Goal: Task Accomplishment & Management: Manage account settings

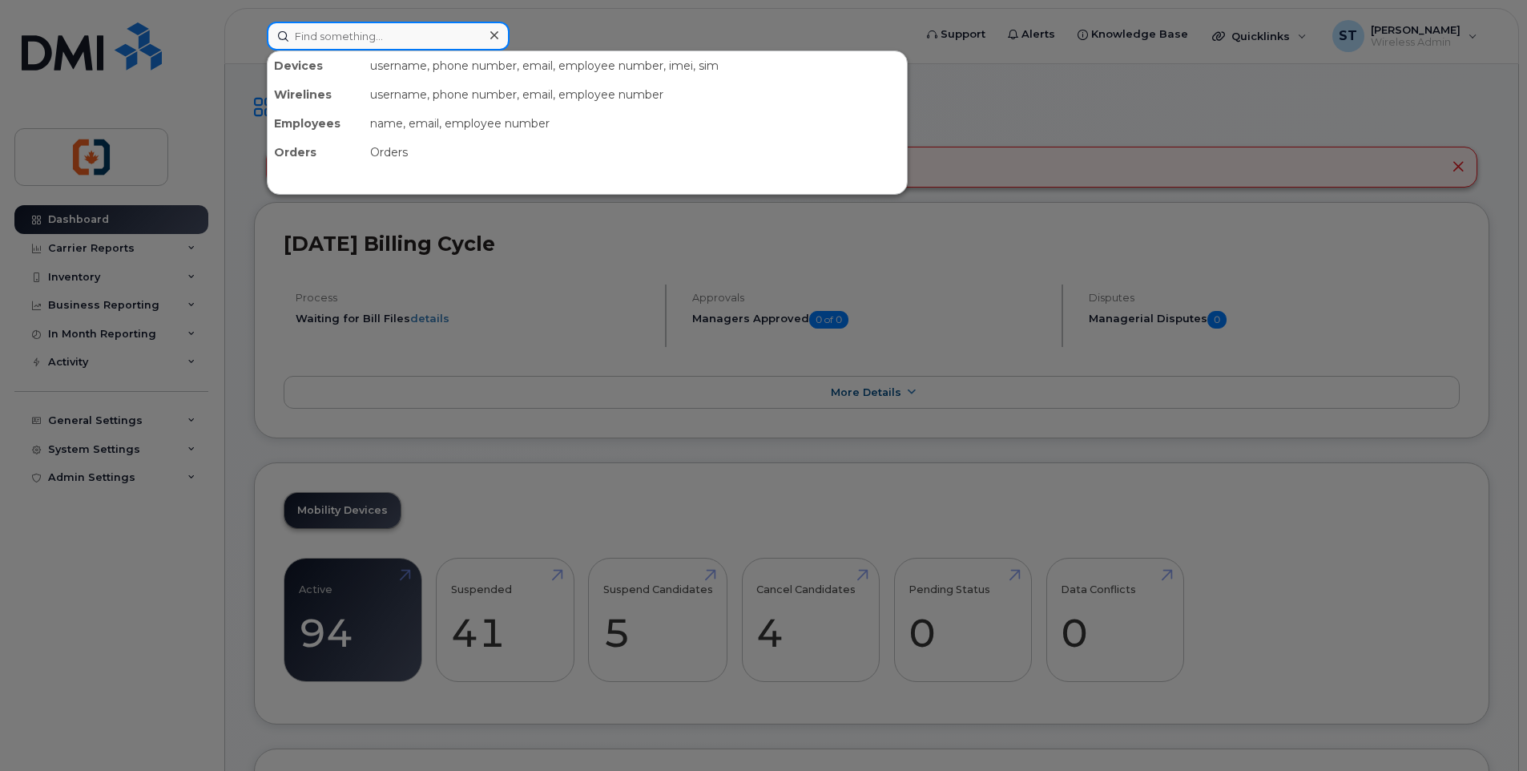
click at [390, 31] on input at bounding box center [388, 36] width 243 height 29
paste input "IMEI 016185000052465"
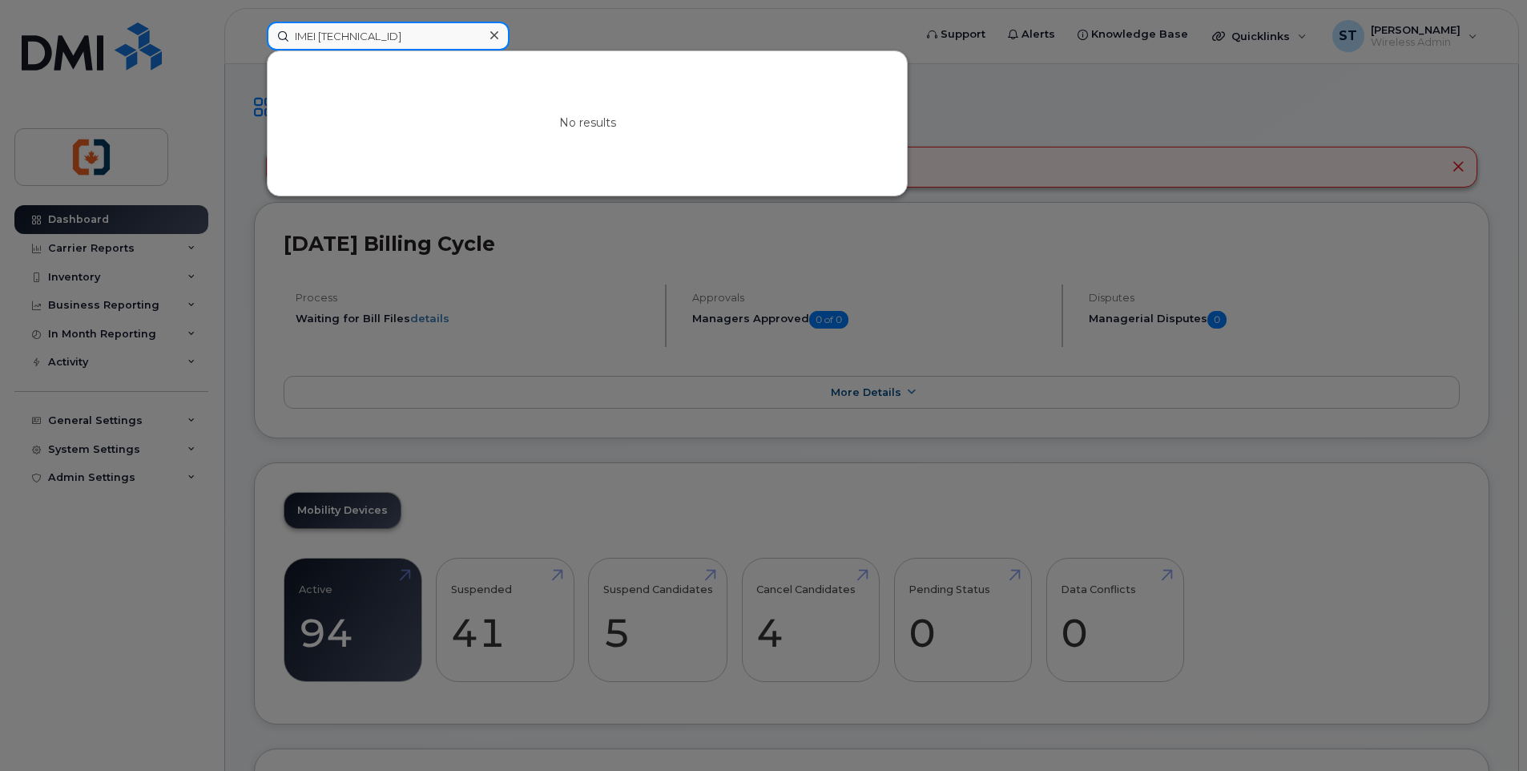
drag, startPoint x: 450, startPoint y: 34, endPoint x: 260, endPoint y: 27, distance: 190.0
click at [260, 27] on div "IMEI 016185000052465 No results" at bounding box center [585, 36] width 662 height 29
click at [1152, 89] on div at bounding box center [763, 385] width 1527 height 771
click at [423, 38] on input "IMEI 016185000052465" at bounding box center [388, 36] width 243 height 29
drag, startPoint x: 457, startPoint y: 35, endPoint x: 289, endPoint y: 33, distance: 168.3
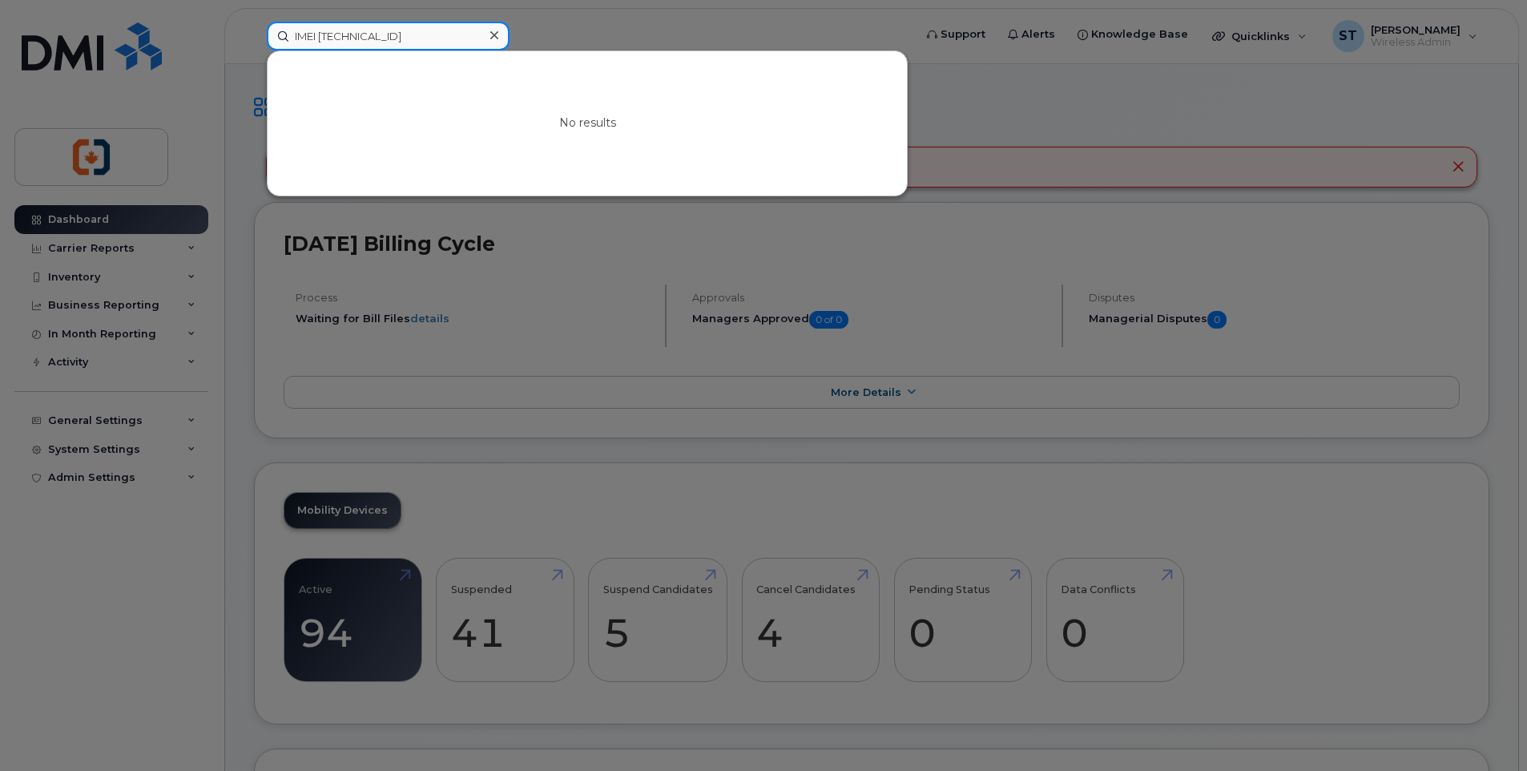
click at [289, 33] on input "IMEI 016185000052465" at bounding box center [388, 36] width 243 height 29
paste input "2506864718"
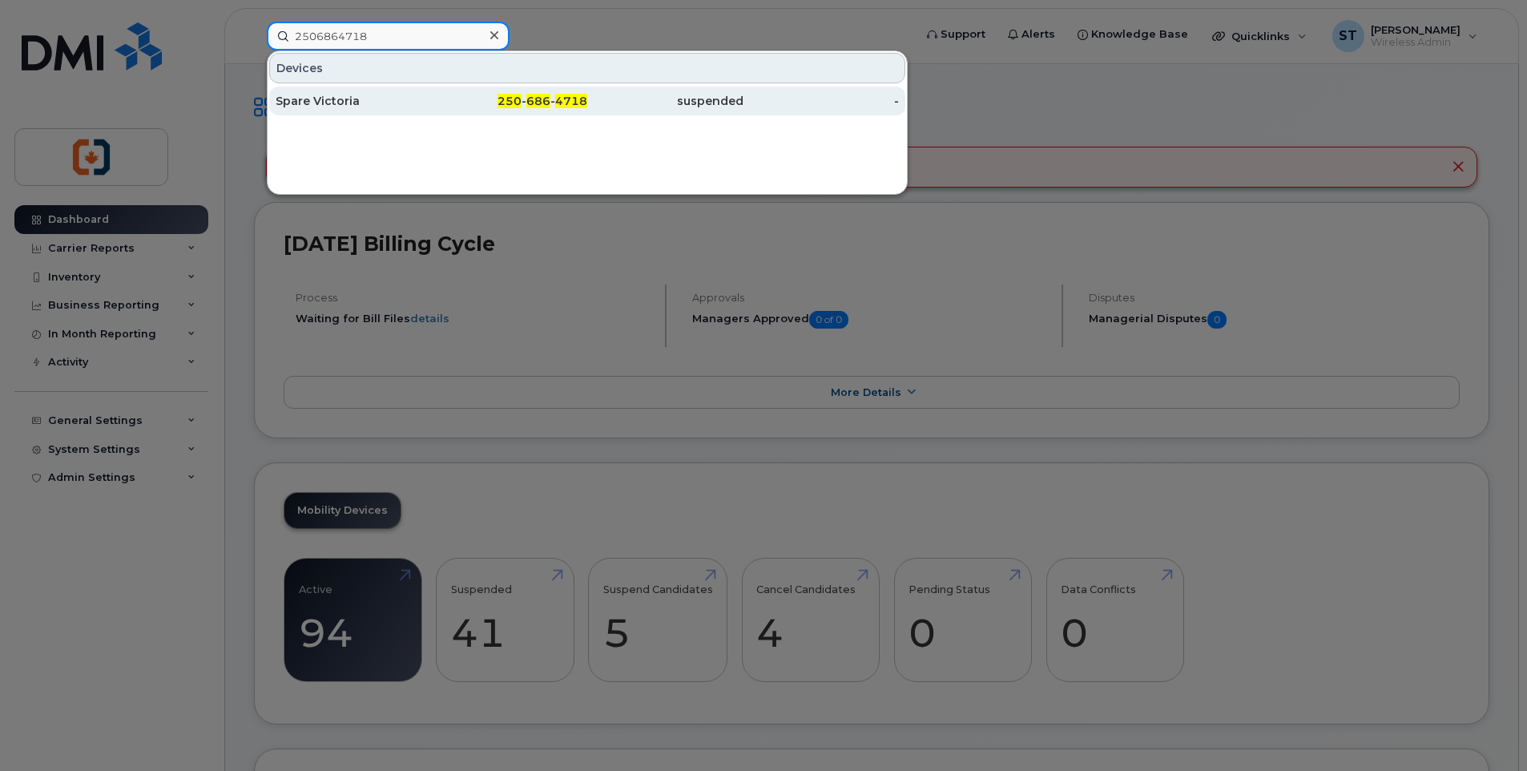
type input "2506864718"
click at [419, 100] on div "Spare Victoria" at bounding box center [354, 101] width 156 height 16
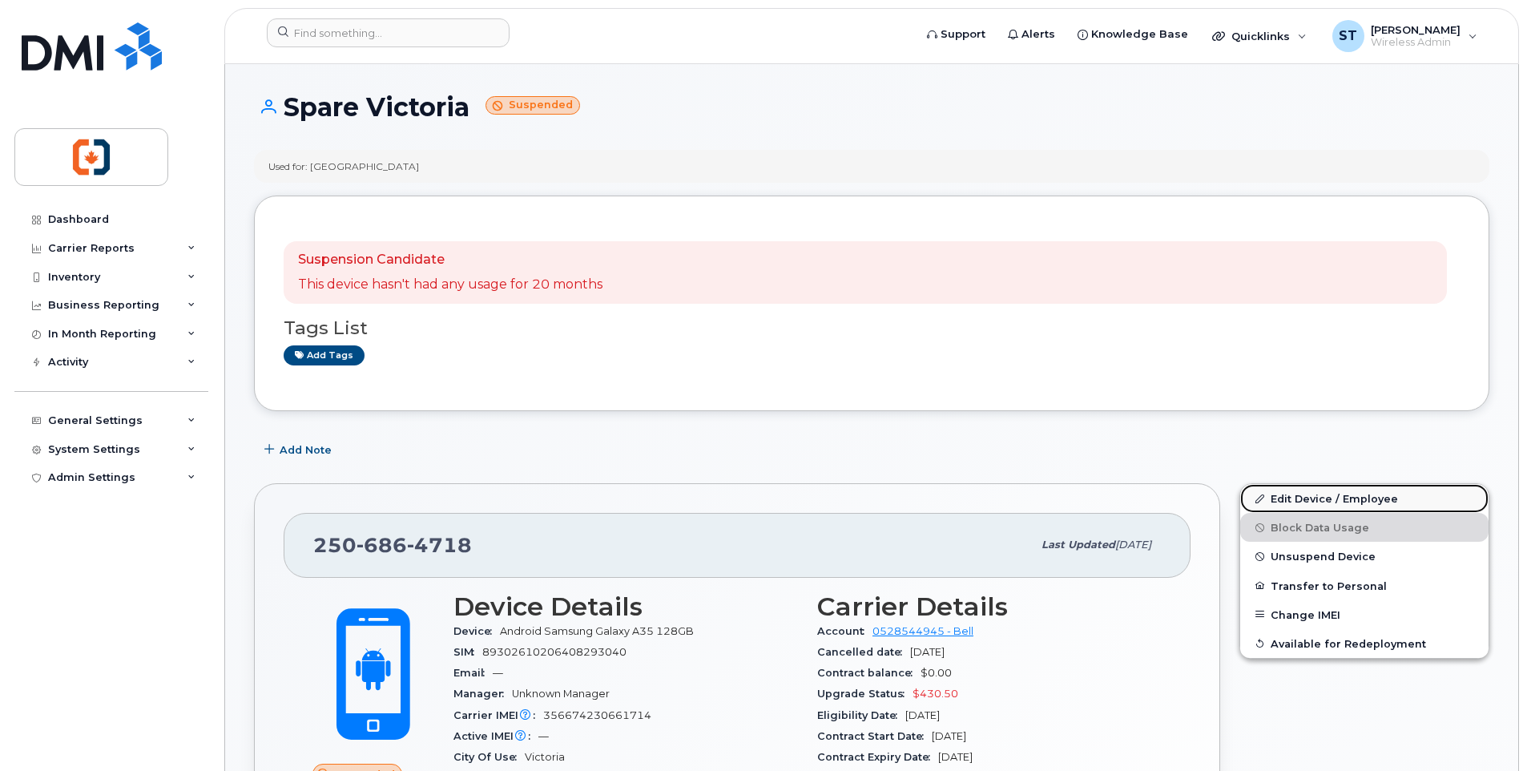
click at [1303, 498] on link "Edit Device / Employee" at bounding box center [1364, 498] width 248 height 29
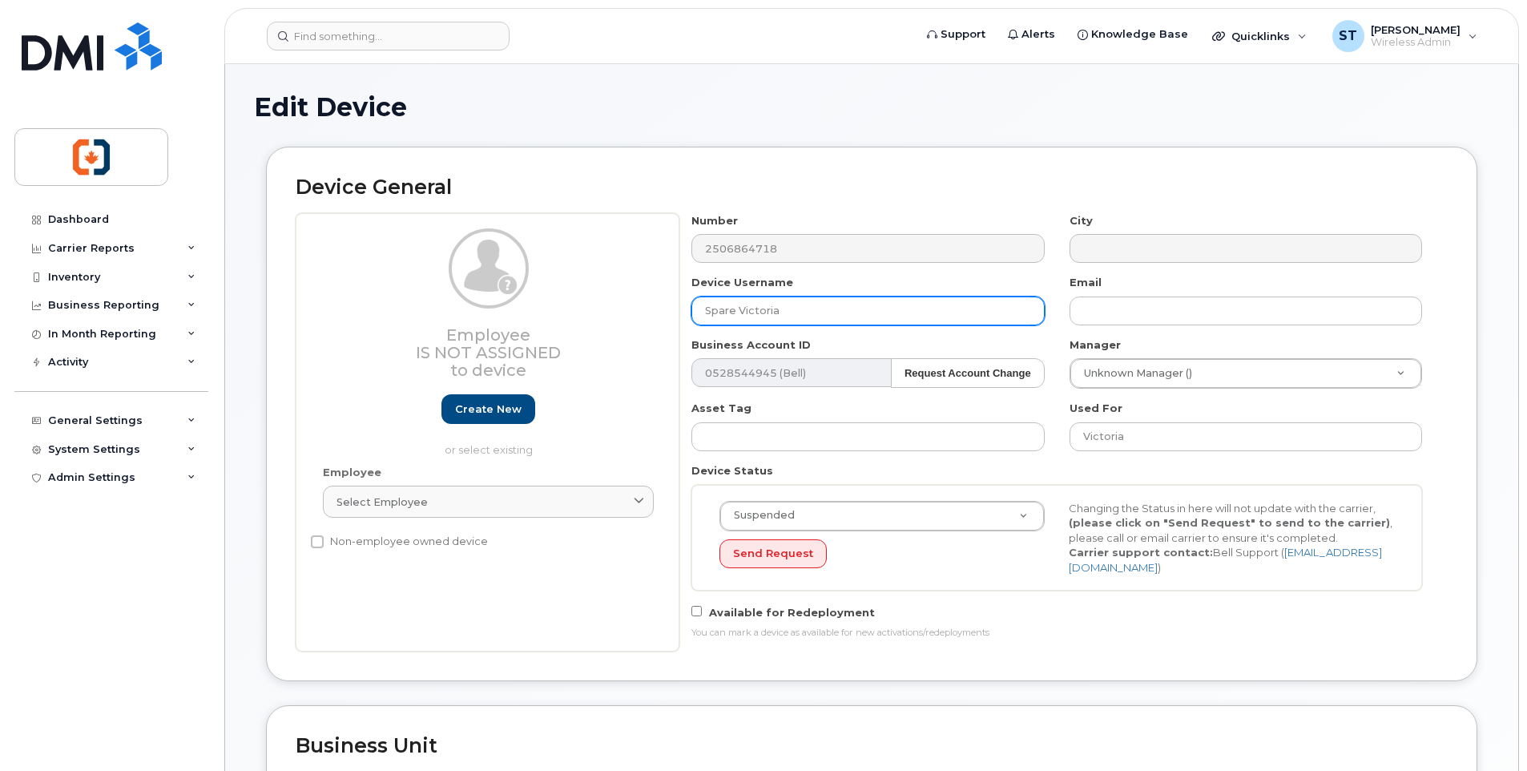
click at [825, 312] on input "Spare Victoria" at bounding box center [867, 310] width 353 height 29
click at [791, 316] on input "Spare Victoria (ST)" at bounding box center [867, 310] width 353 height 29
click at [797, 312] on input "Spare Victoria (S.T)" at bounding box center [867, 310] width 353 height 29
drag, startPoint x: 820, startPoint y: 309, endPoint x: 657, endPoint y: 309, distance: 163.4
click at [657, 309] on div "Employee Is not assigned to device Create new or select existing Employee Selec…" at bounding box center [872, 432] width 1152 height 438
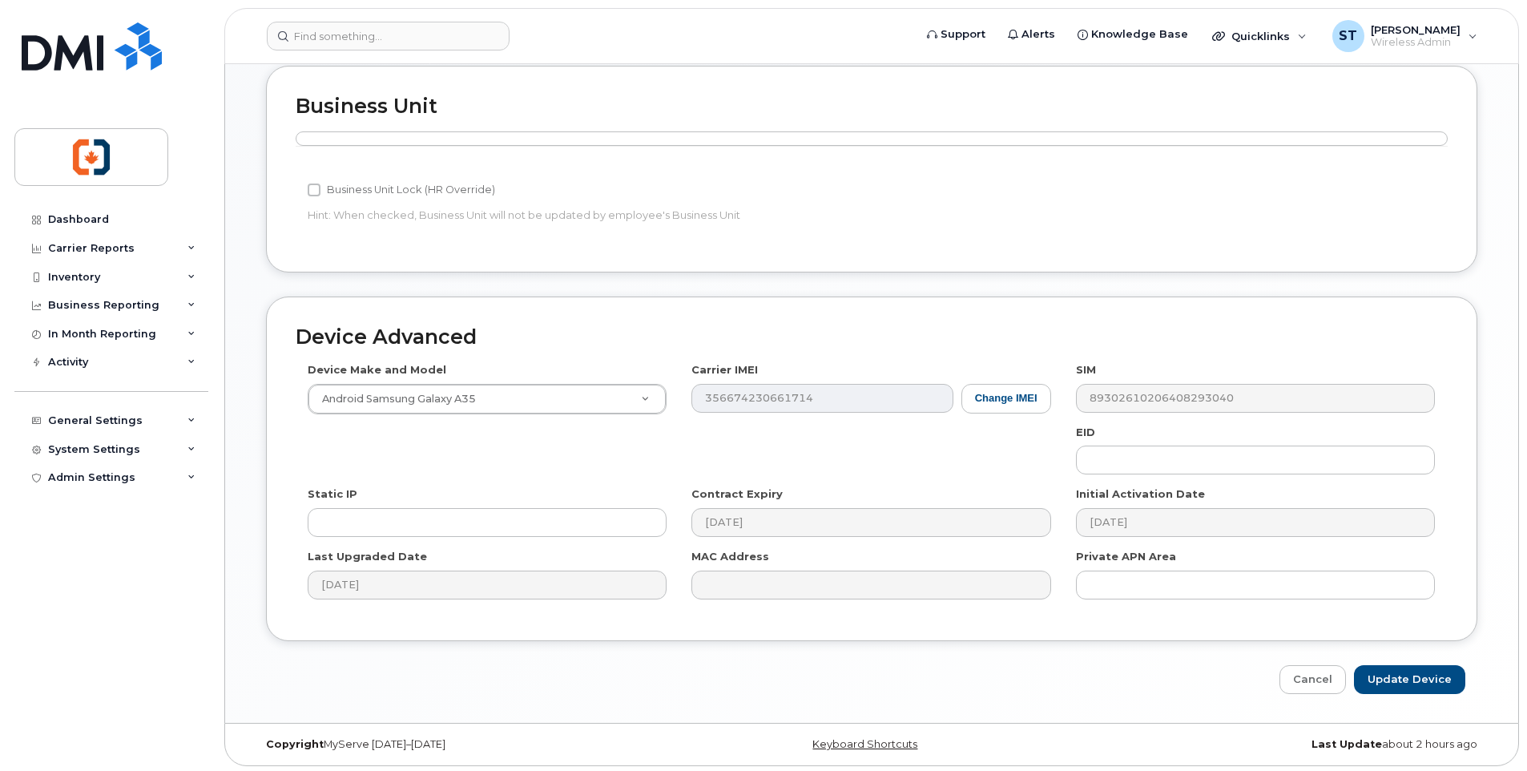
scroll to position [643, 0]
type input "Spare Victoria (S.T.)"
click at [1432, 684] on input "Update Device" at bounding box center [1409, 677] width 111 height 30
type input "Saving..."
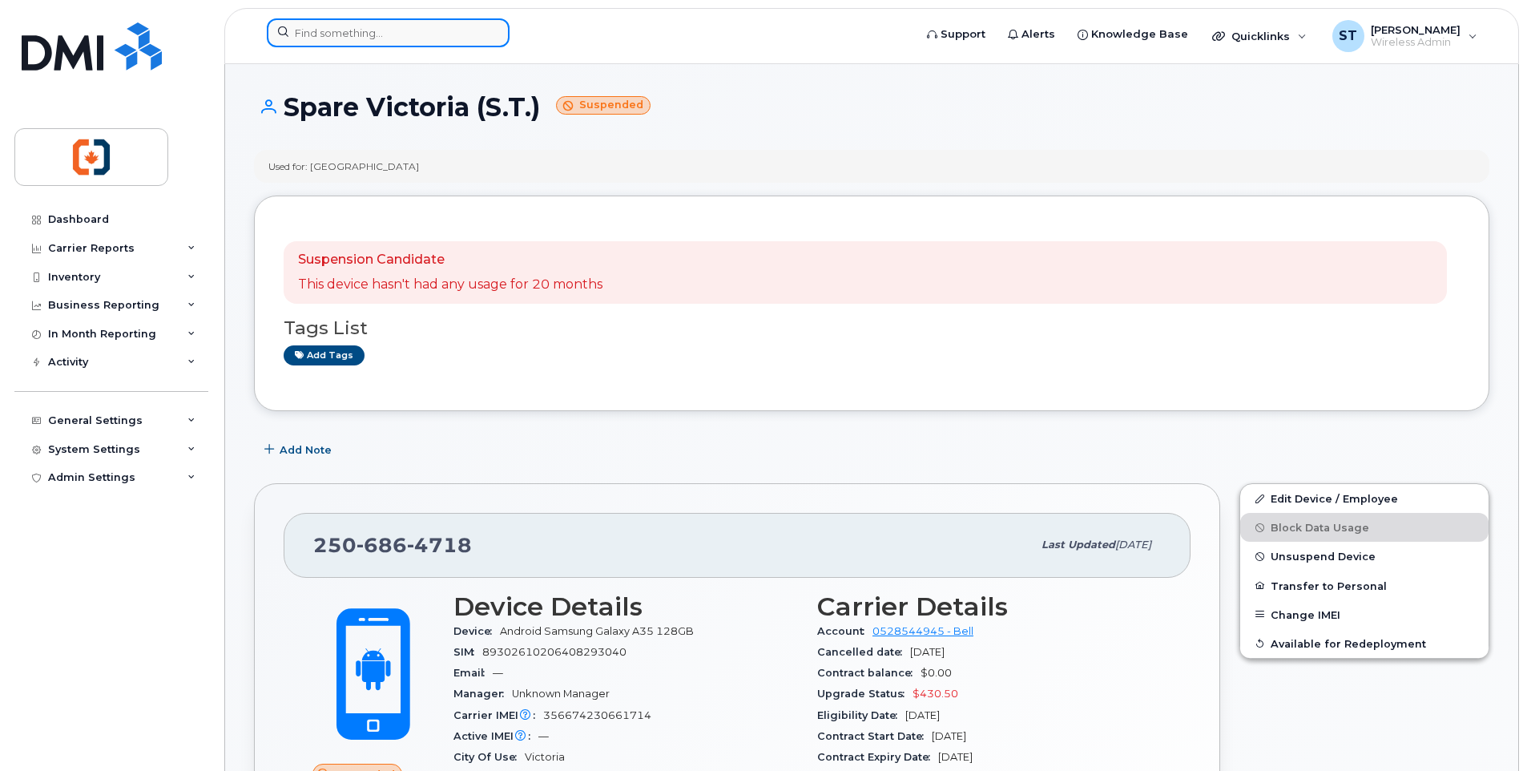
click at [320, 39] on input at bounding box center [388, 32] width 243 height 29
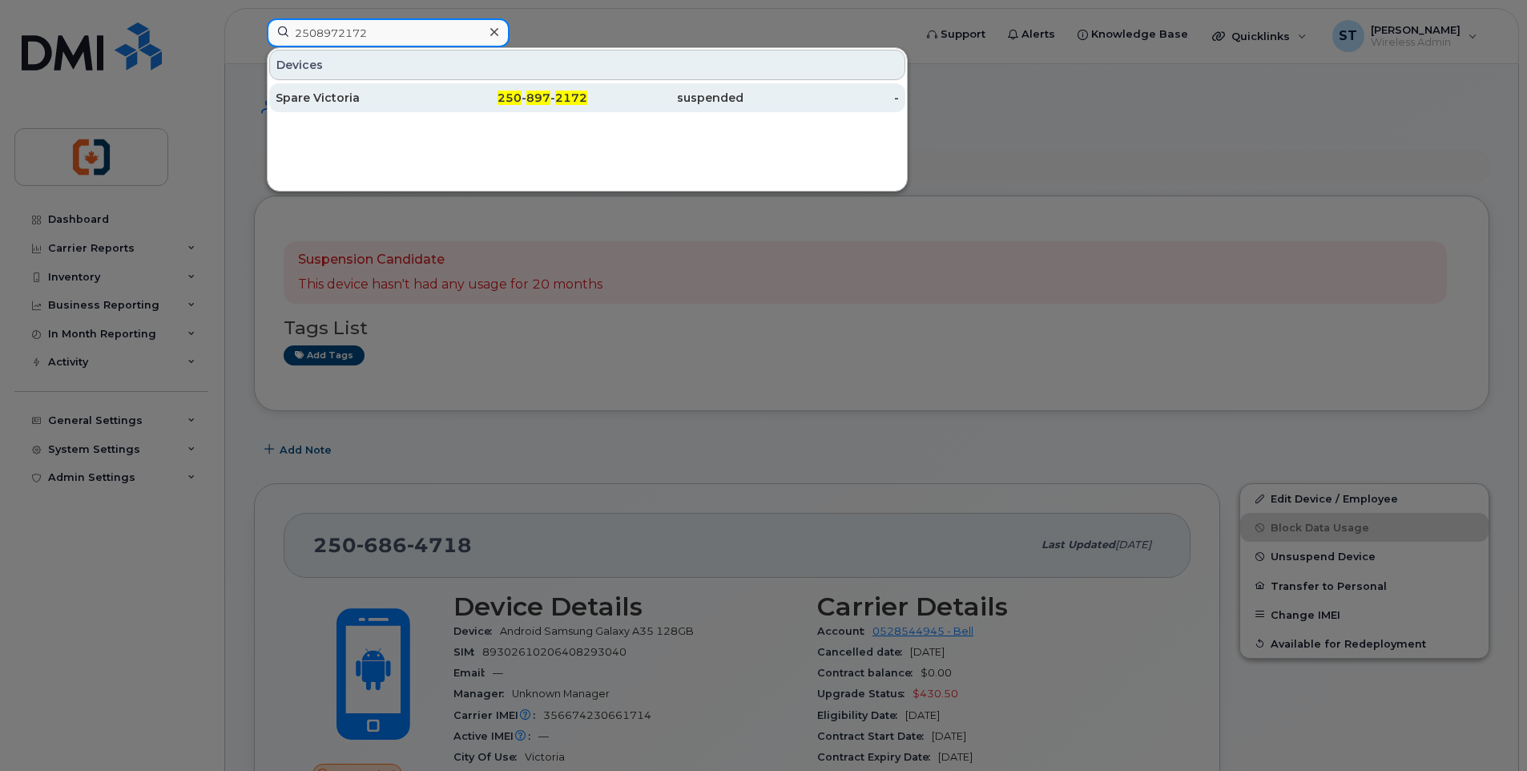
type input "2508972172"
click at [316, 103] on div "Spare Victoria" at bounding box center [354, 98] width 156 height 16
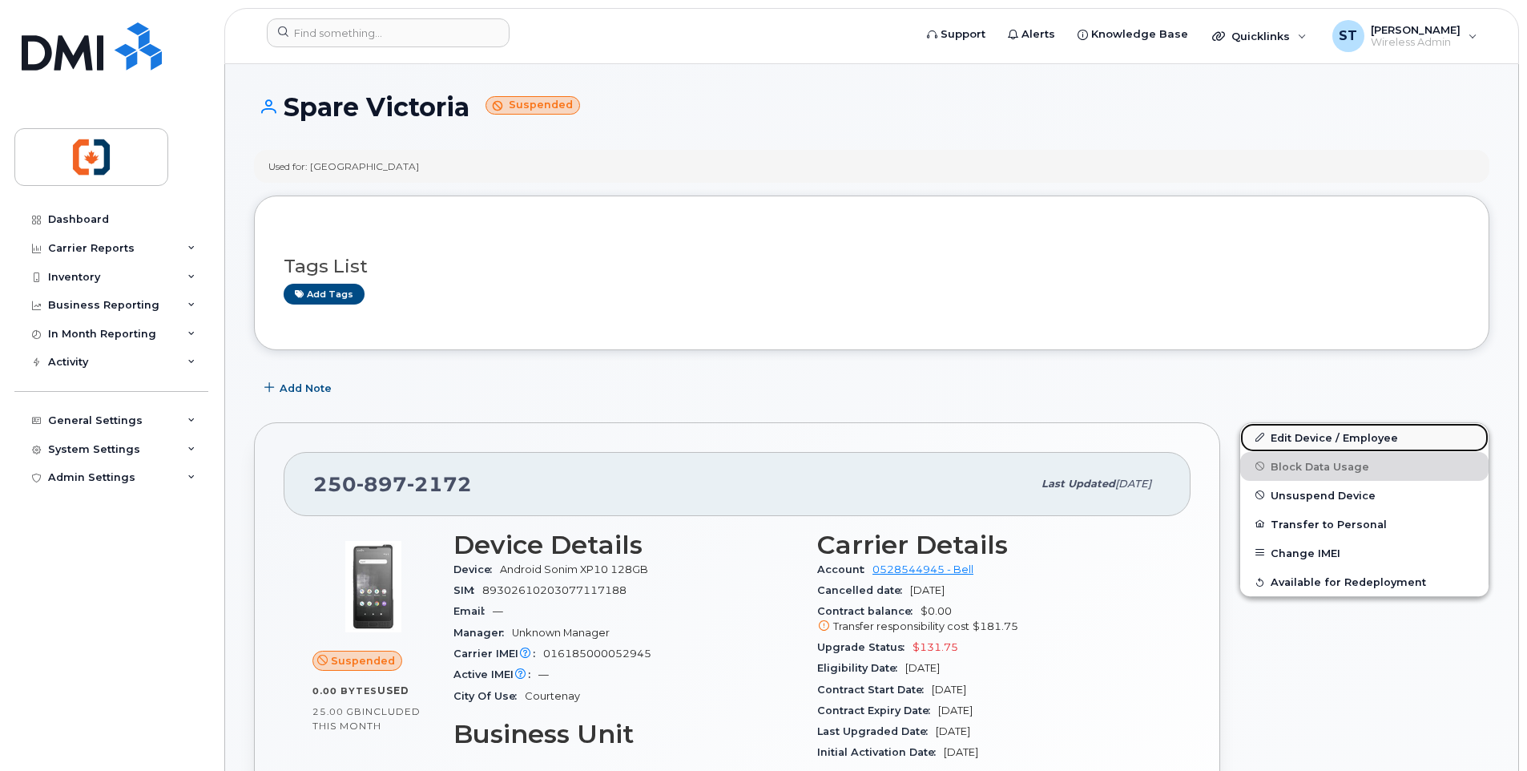
click at [1332, 436] on link "Edit Device / Employee" at bounding box center [1364, 437] width 248 height 29
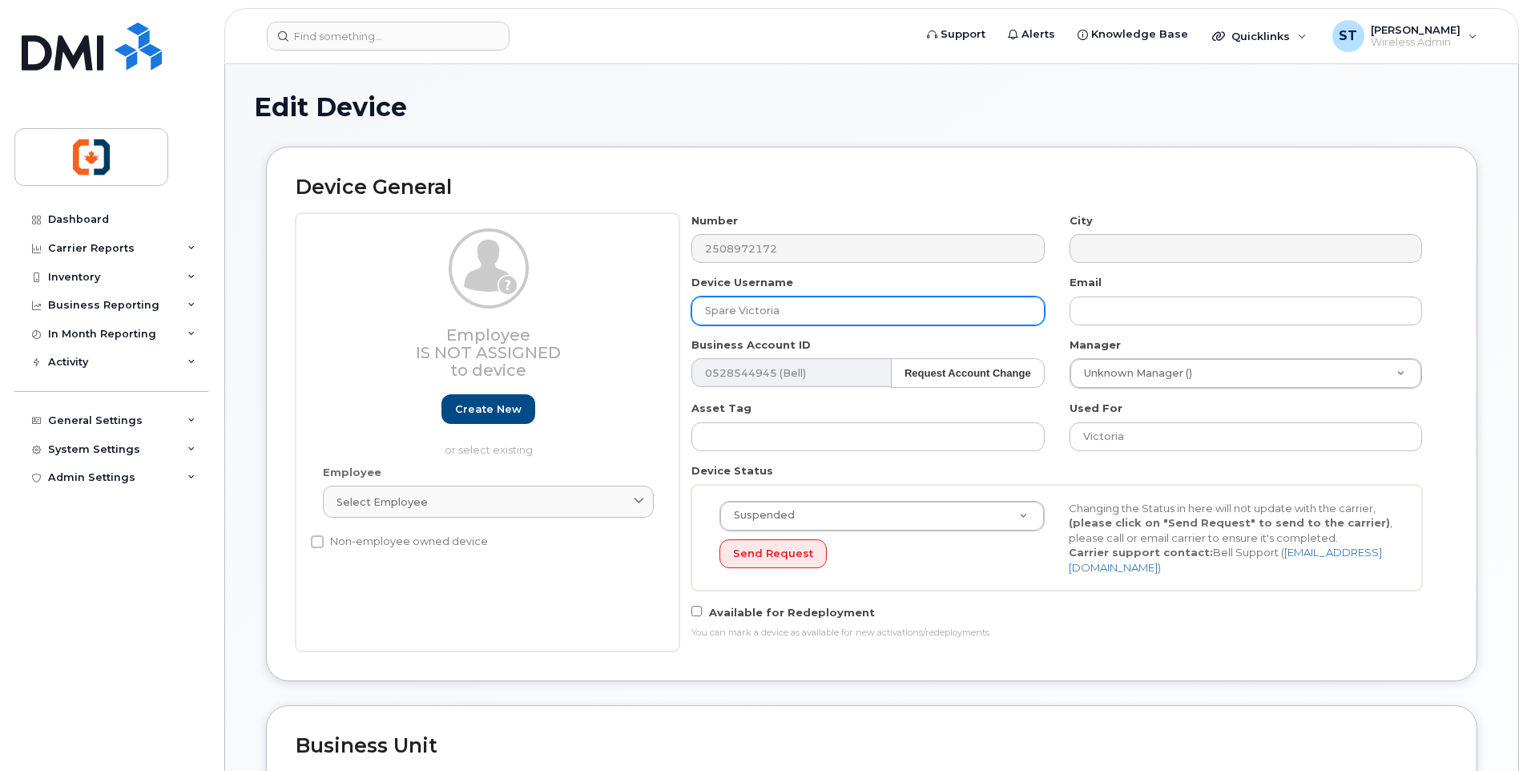
drag, startPoint x: 844, startPoint y: 313, endPoint x: 693, endPoint y: 308, distance: 151.5
click at [693, 308] on input "Spare Victoria" at bounding box center [867, 310] width 353 height 29
paste input "(S.T.)"
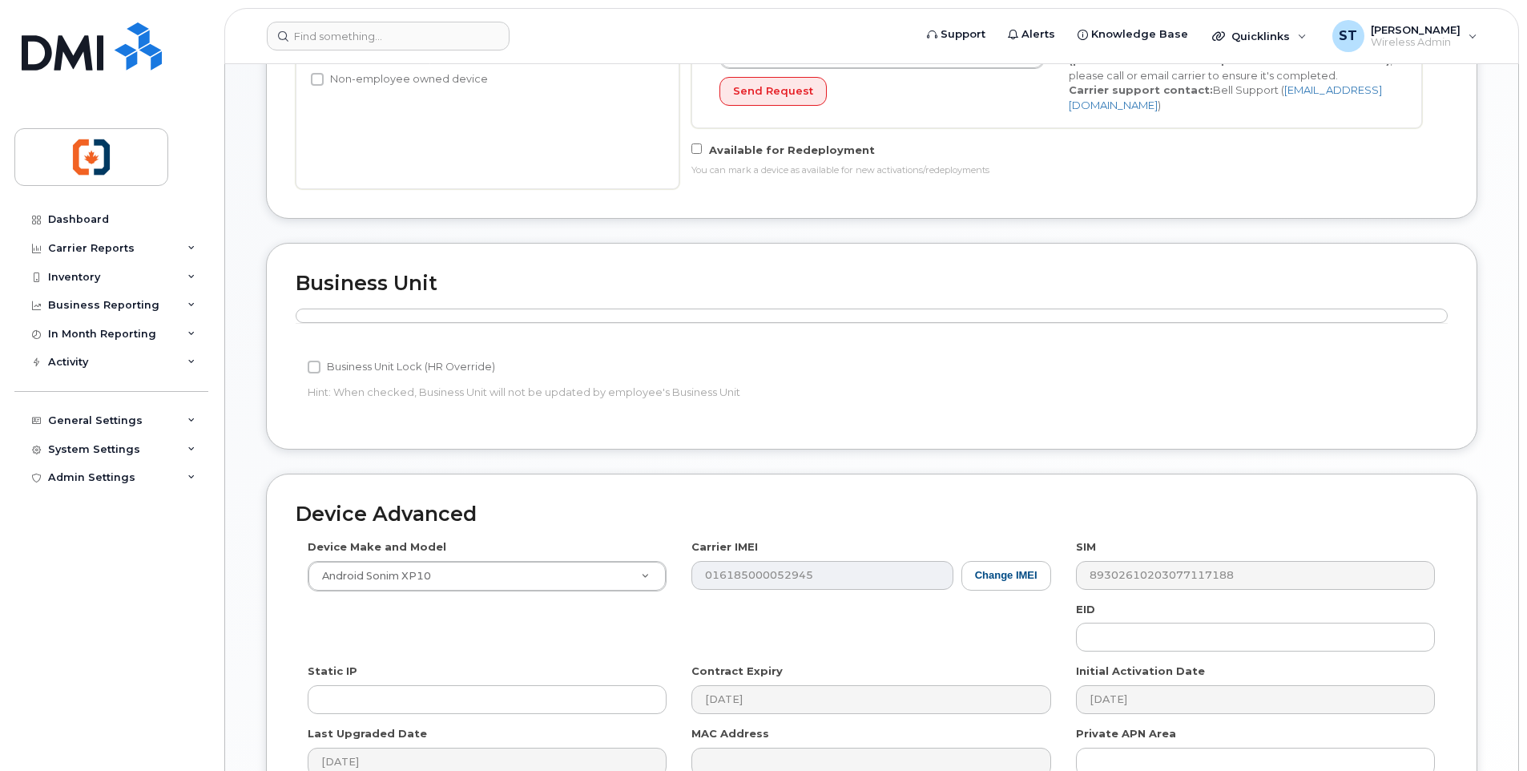
scroll to position [643, 0]
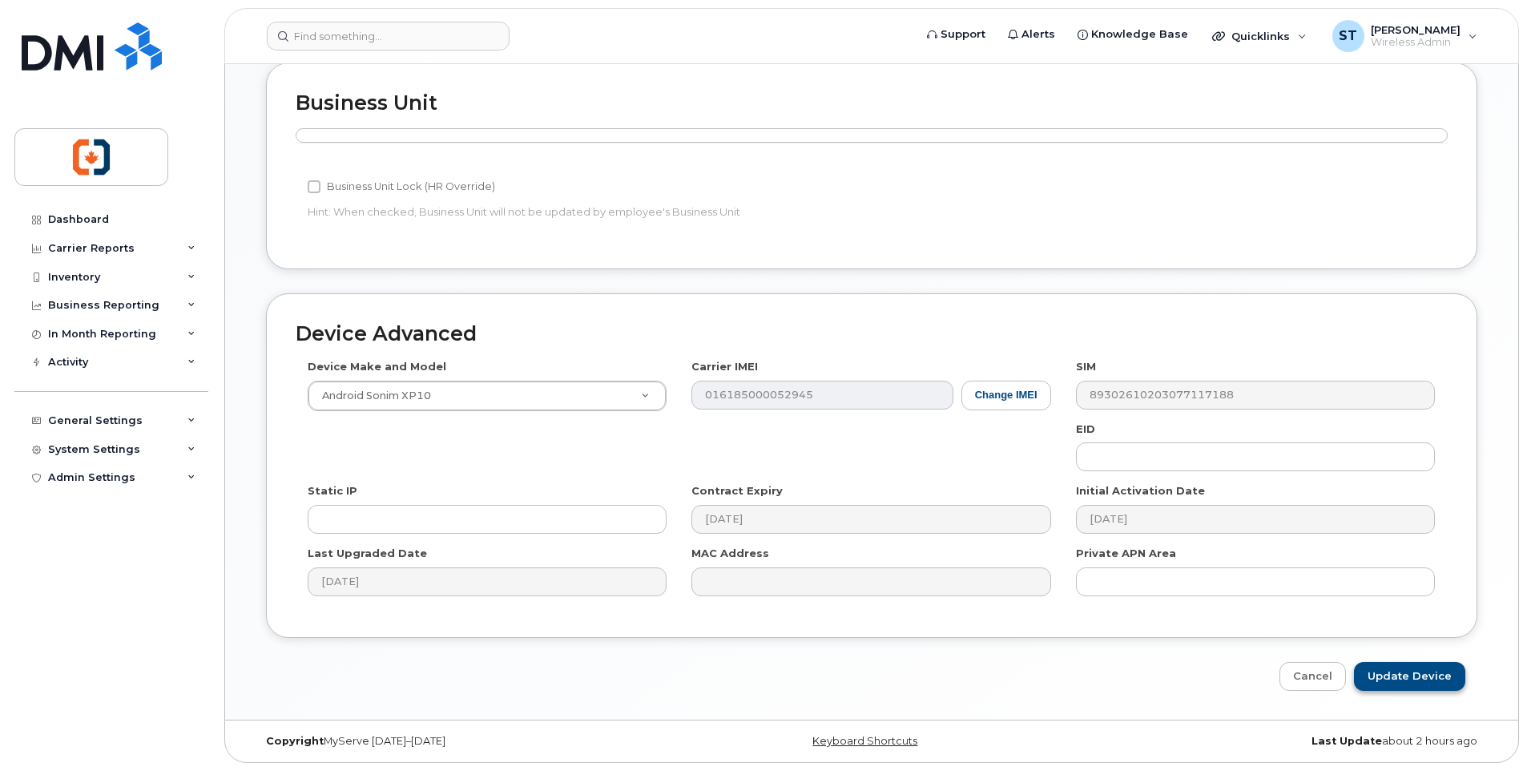
type input "Spare Victoria (S.T.)"
click at [1423, 680] on input "Update Device" at bounding box center [1409, 677] width 111 height 30
type input "Saving..."
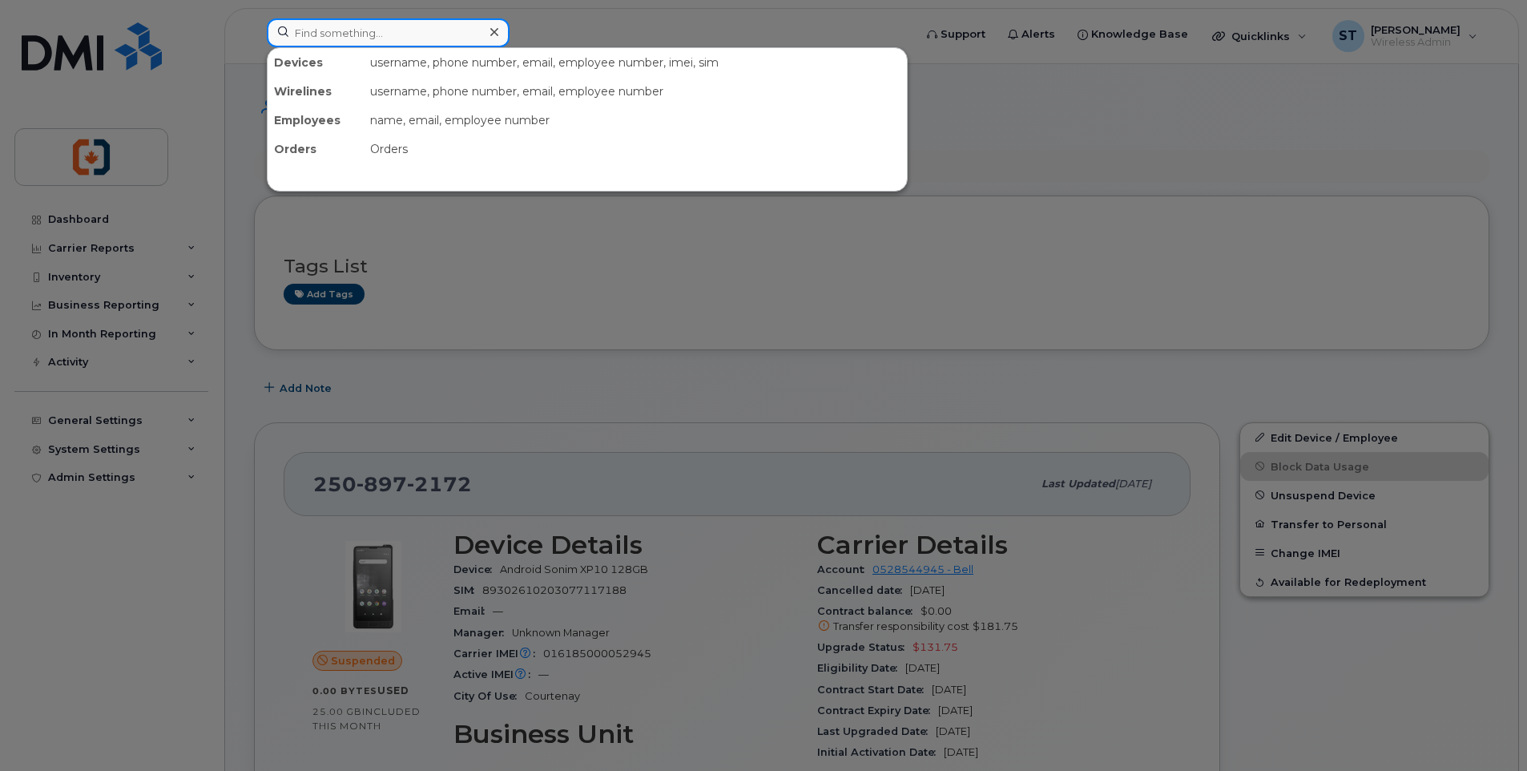
click at [384, 34] on input at bounding box center [388, 32] width 243 height 29
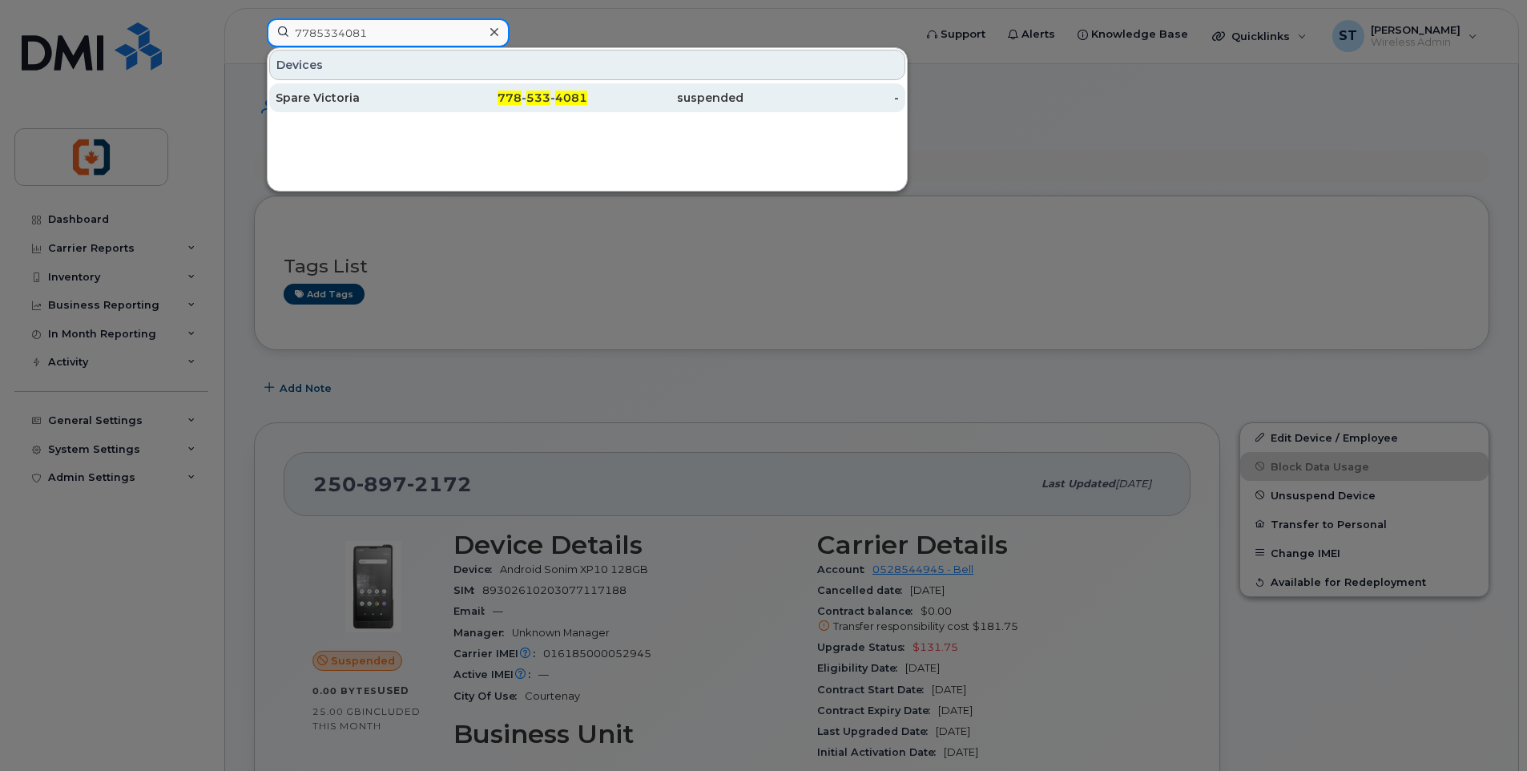
type input "7785334081"
click at [426, 92] on div "Spare Victoria" at bounding box center [354, 98] width 156 height 16
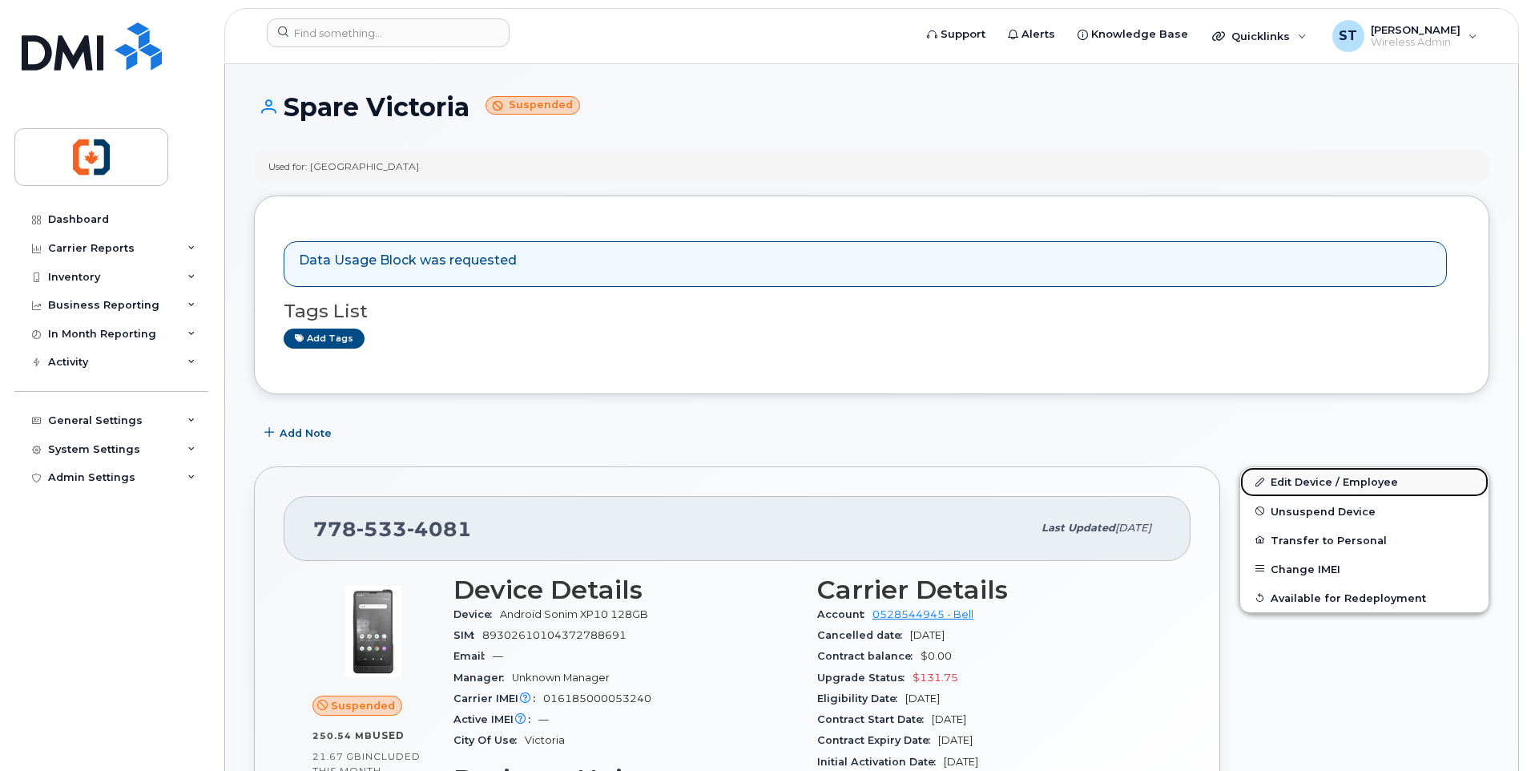
click at [1297, 482] on link "Edit Device / Employee" at bounding box center [1364, 481] width 248 height 29
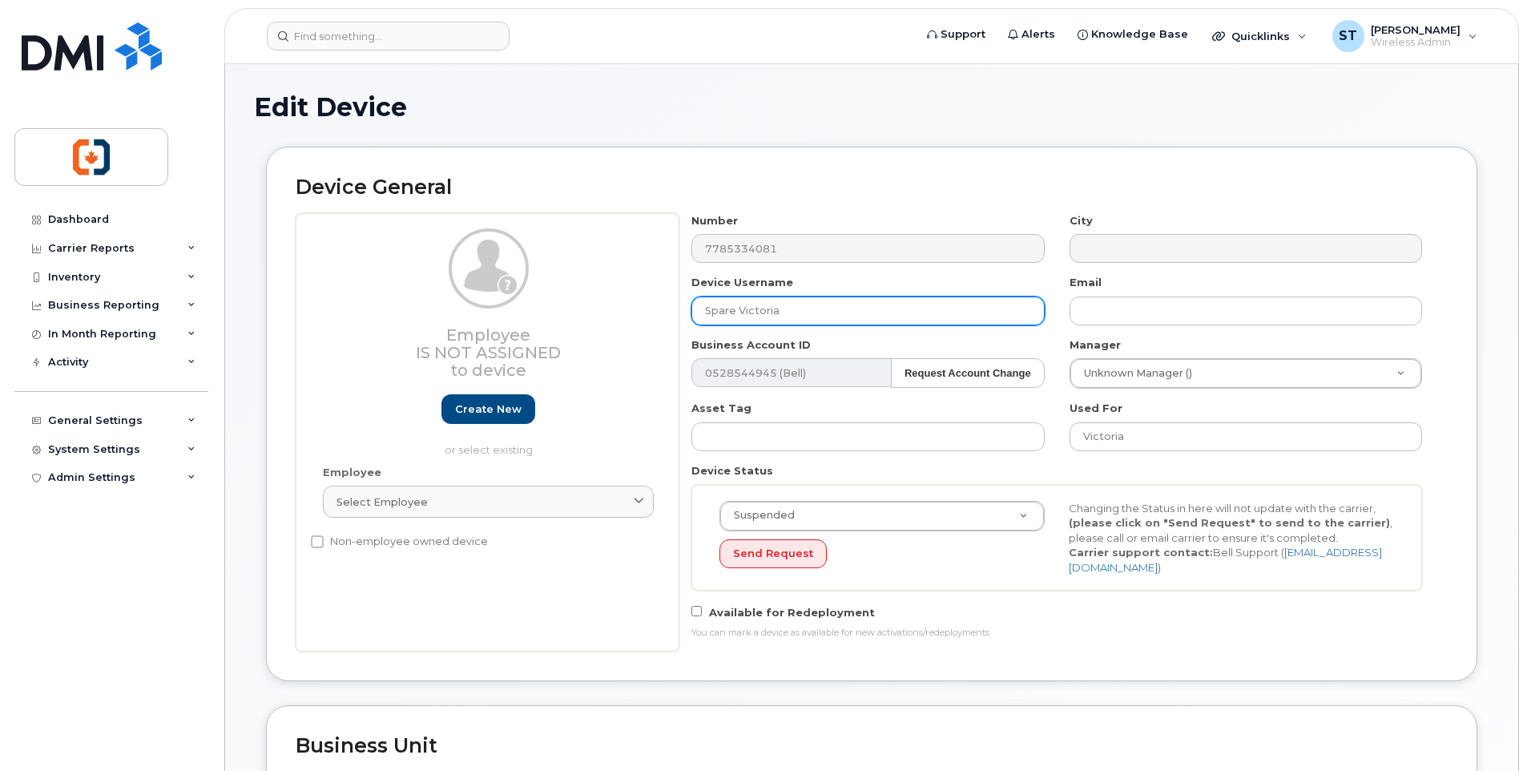
drag, startPoint x: 810, startPoint y: 311, endPoint x: 662, endPoint y: 304, distance: 148.4
click at [662, 304] on div "Employee Is not assigned to device Create new or select existing Employee Selec…" at bounding box center [872, 432] width 1152 height 438
type input "Spare Victoria (S.T.)"
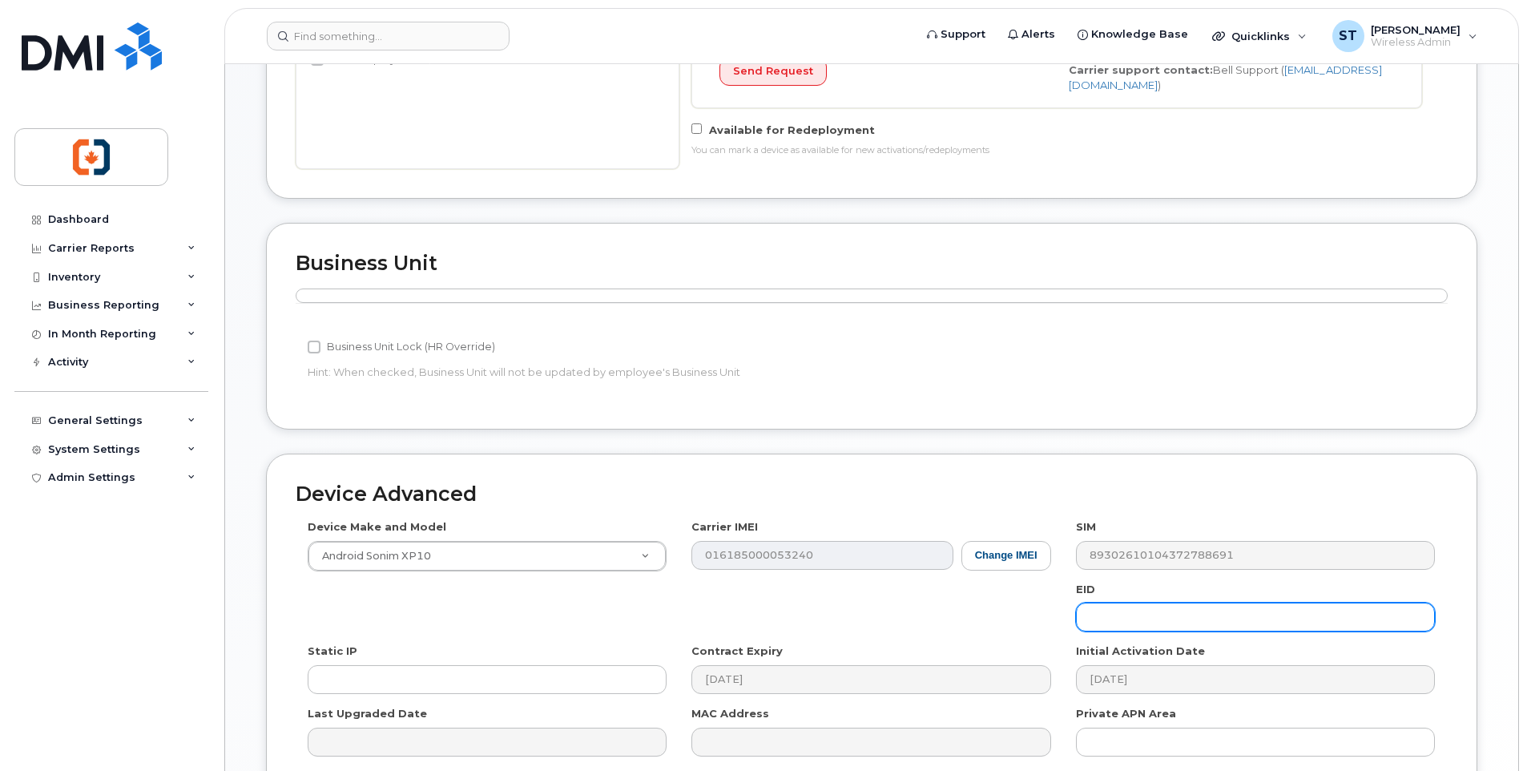
scroll to position [643, 0]
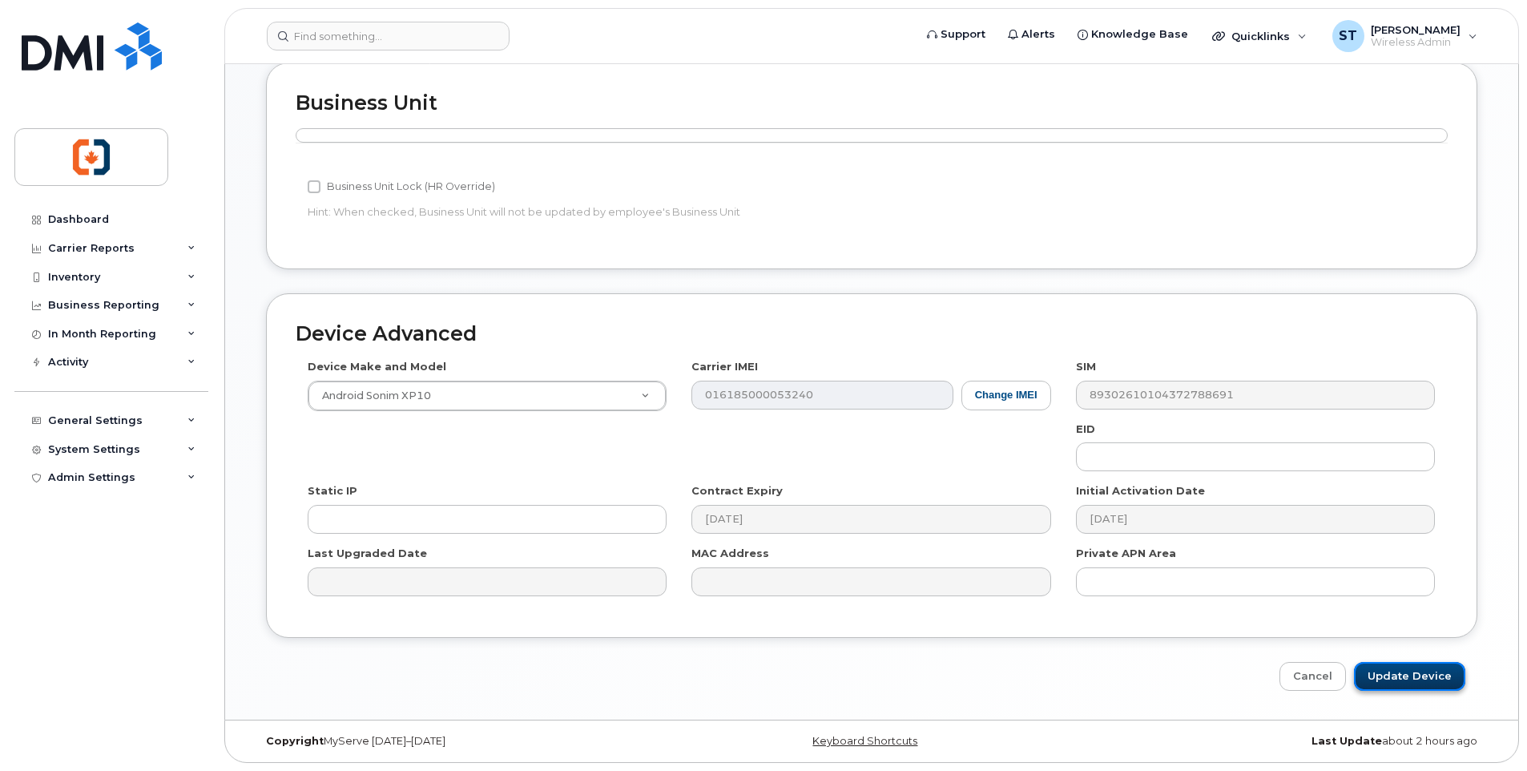
click at [1411, 678] on input "Update Device" at bounding box center [1409, 677] width 111 height 30
type input "Saving..."
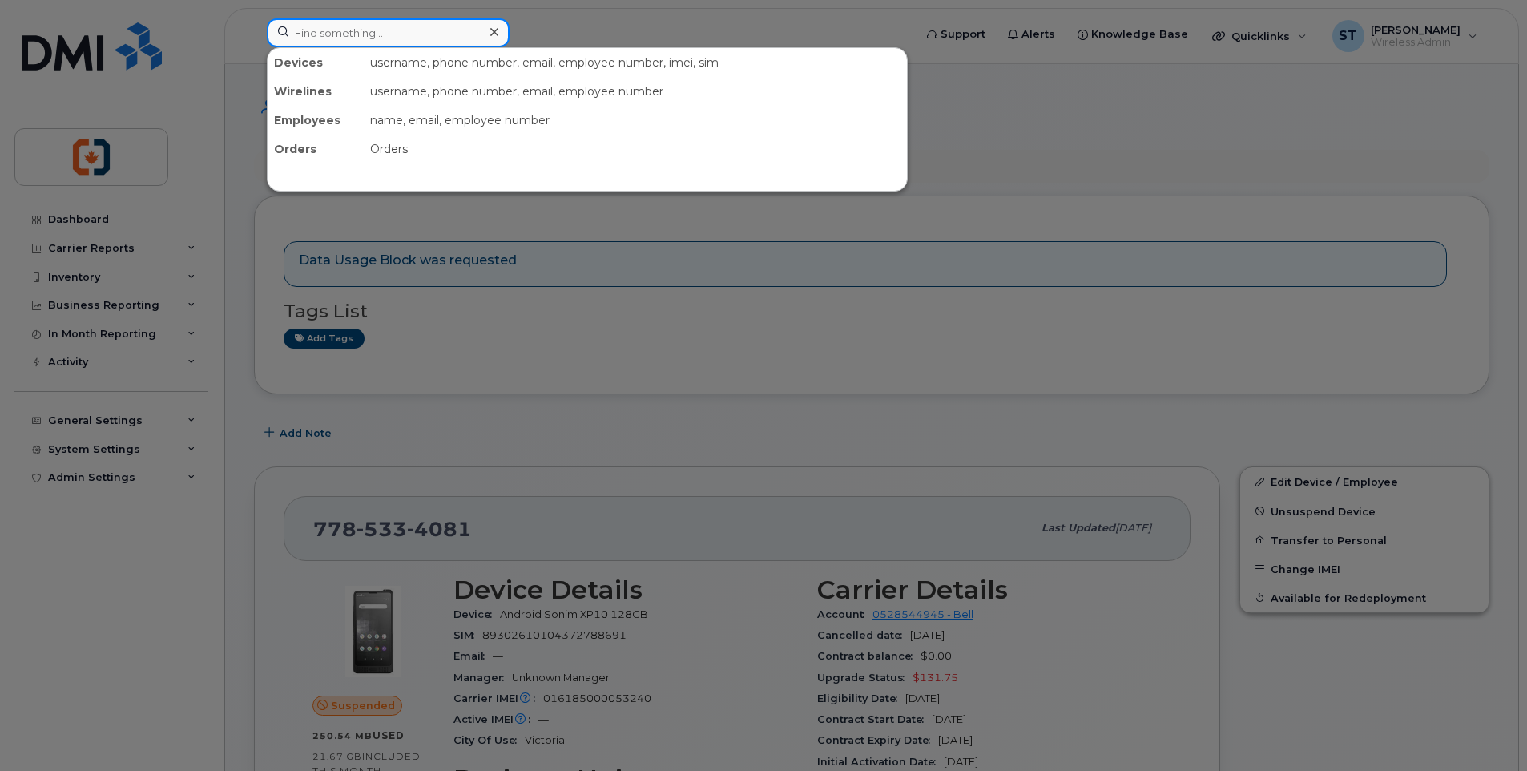
click at [380, 36] on input at bounding box center [388, 32] width 243 height 29
paste input "2507145846"
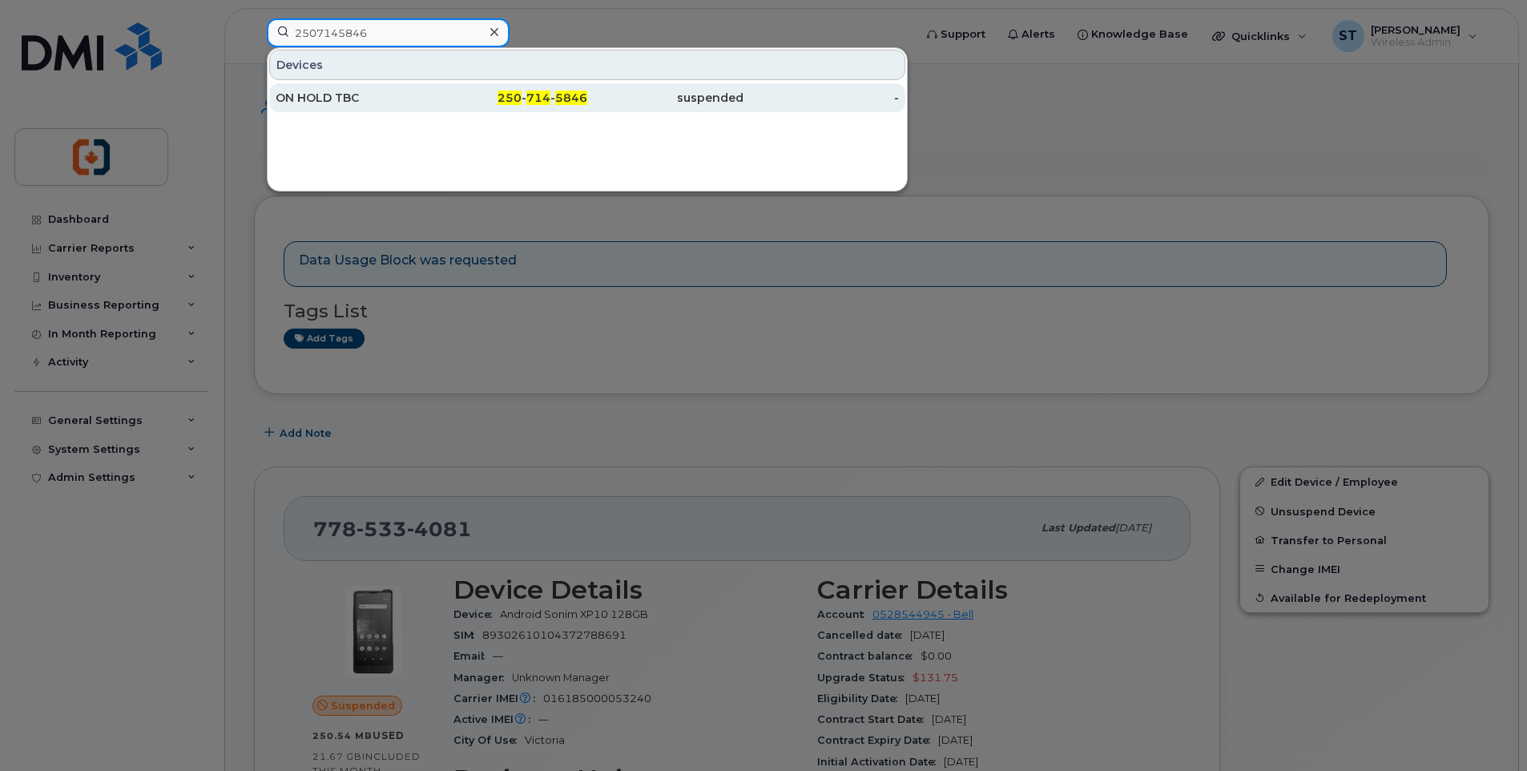
type input "2507145846"
click at [469, 95] on div "250 - 714 - 5846" at bounding box center [510, 98] width 156 height 16
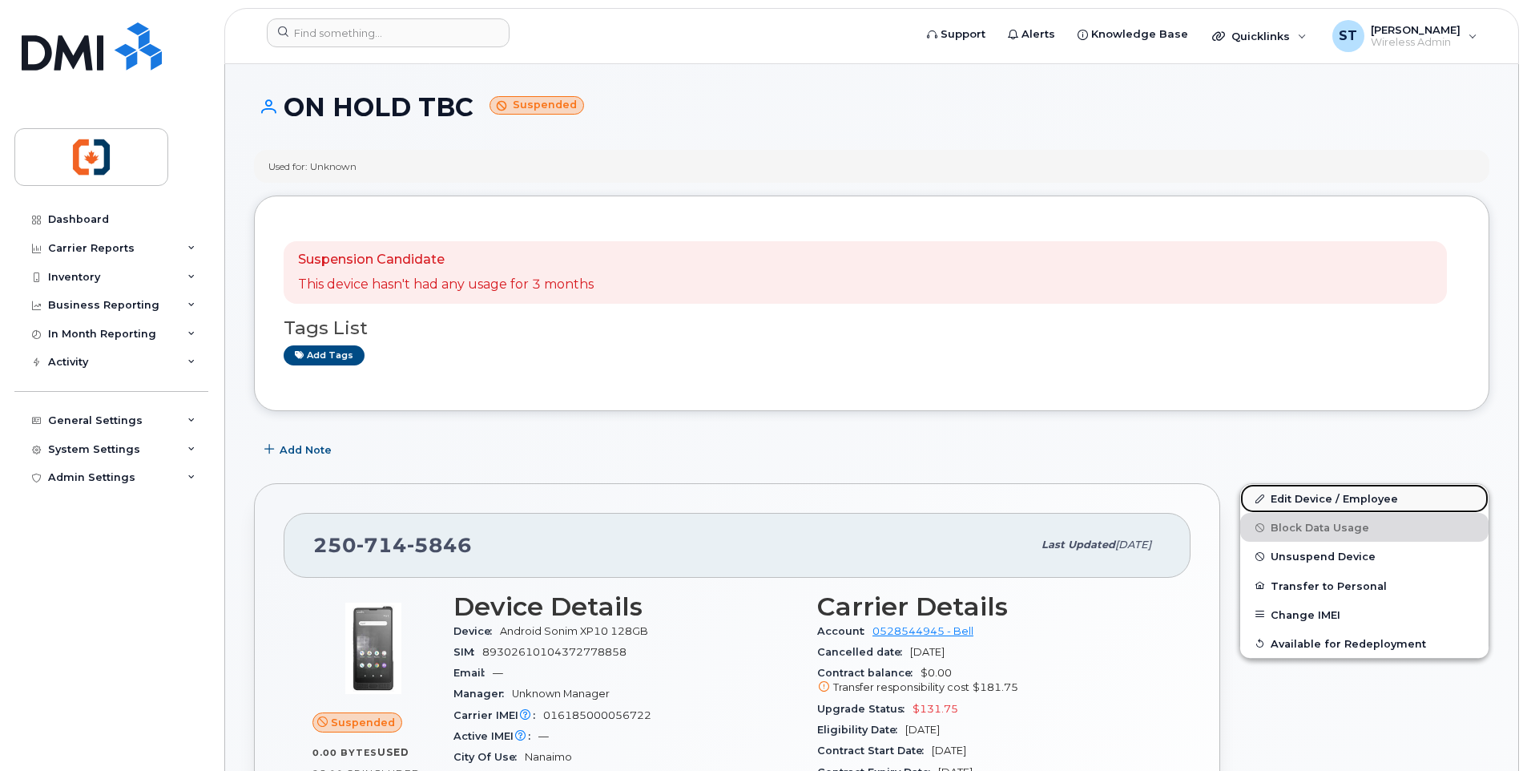
click at [1315, 500] on link "Edit Device / Employee" at bounding box center [1364, 498] width 248 height 29
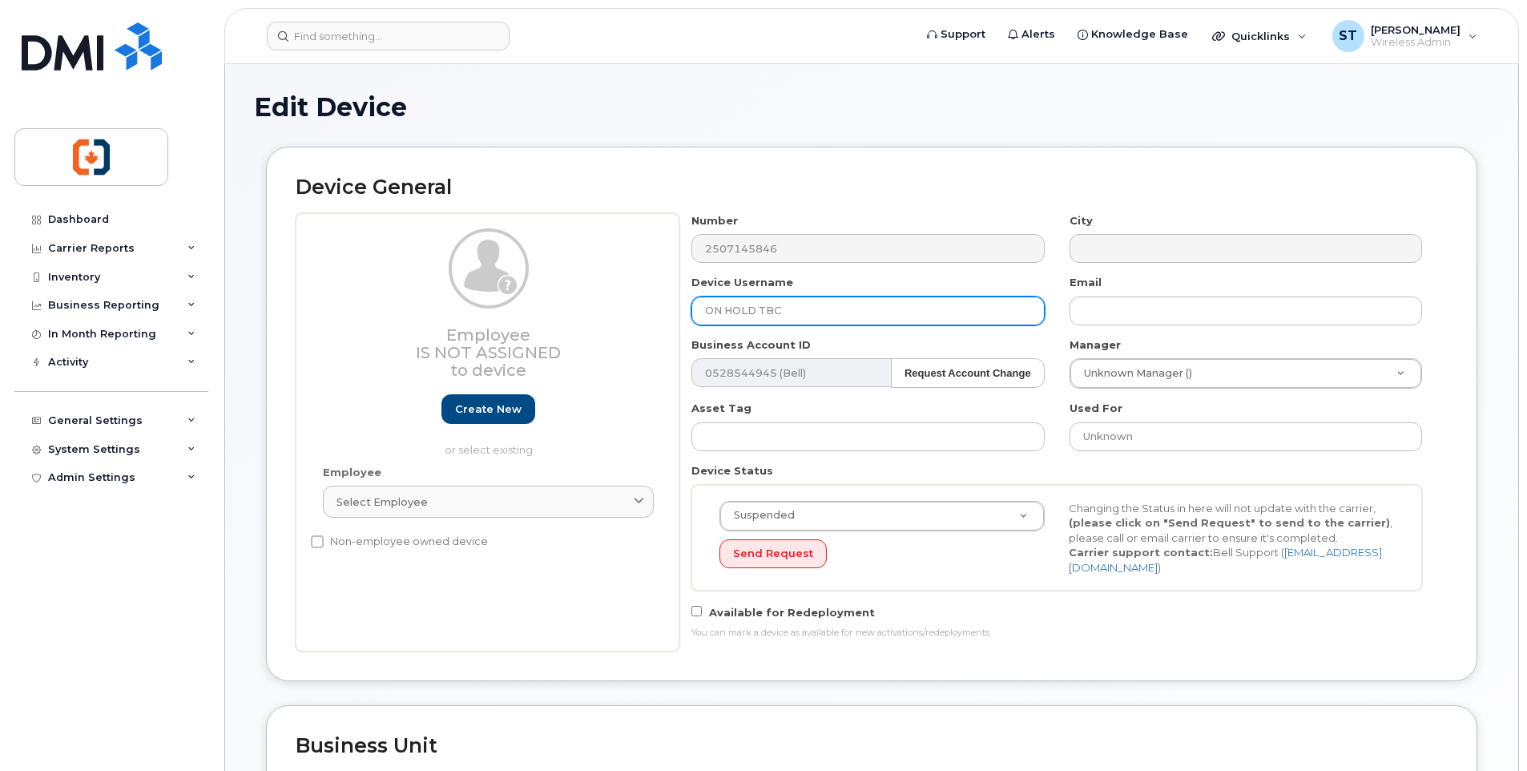
drag, startPoint x: 816, startPoint y: 309, endPoint x: 643, endPoint y: 307, distance: 173.1
click at [643, 307] on div "Employee Is not assigned to device Create new or select existing Employee Selec…" at bounding box center [872, 432] width 1152 height 438
paste input "2507145846"
type input "2507145846"
drag, startPoint x: 796, startPoint y: 315, endPoint x: 665, endPoint y: 308, distance: 131.6
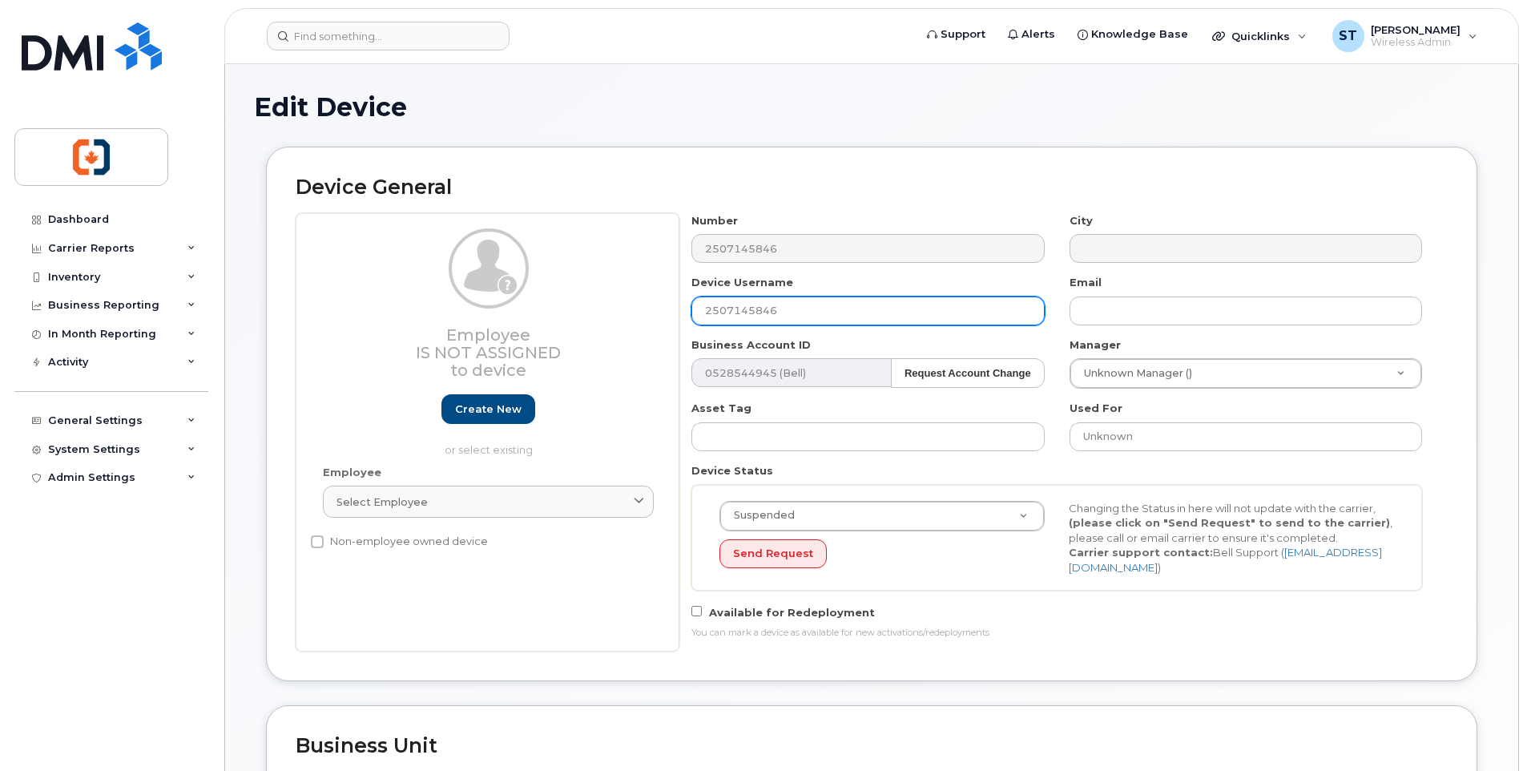
click at [665, 308] on div "Employee Is not assigned to device Create new or select existing Employee Selec…" at bounding box center [872, 432] width 1152 height 438
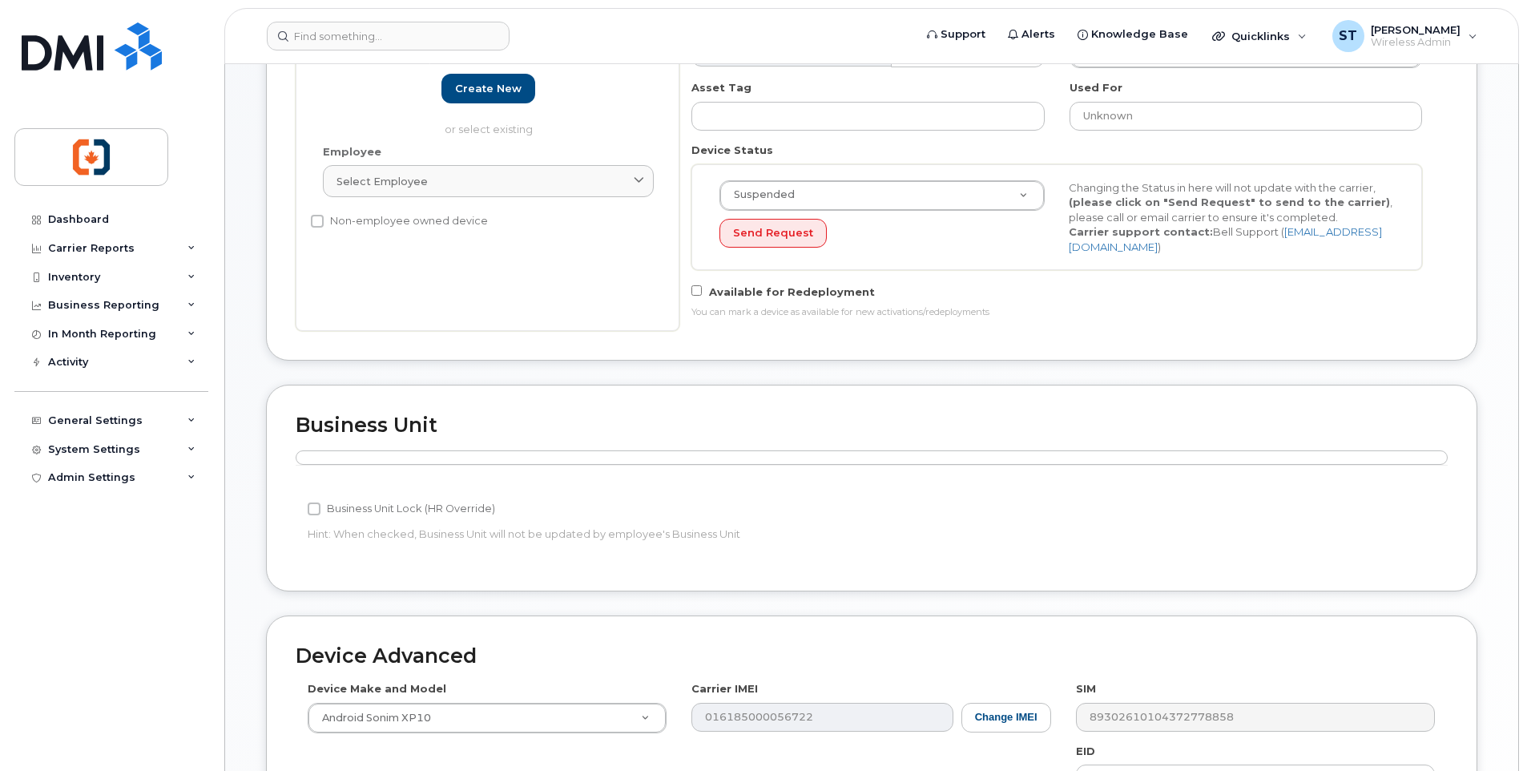
scroll to position [643, 0]
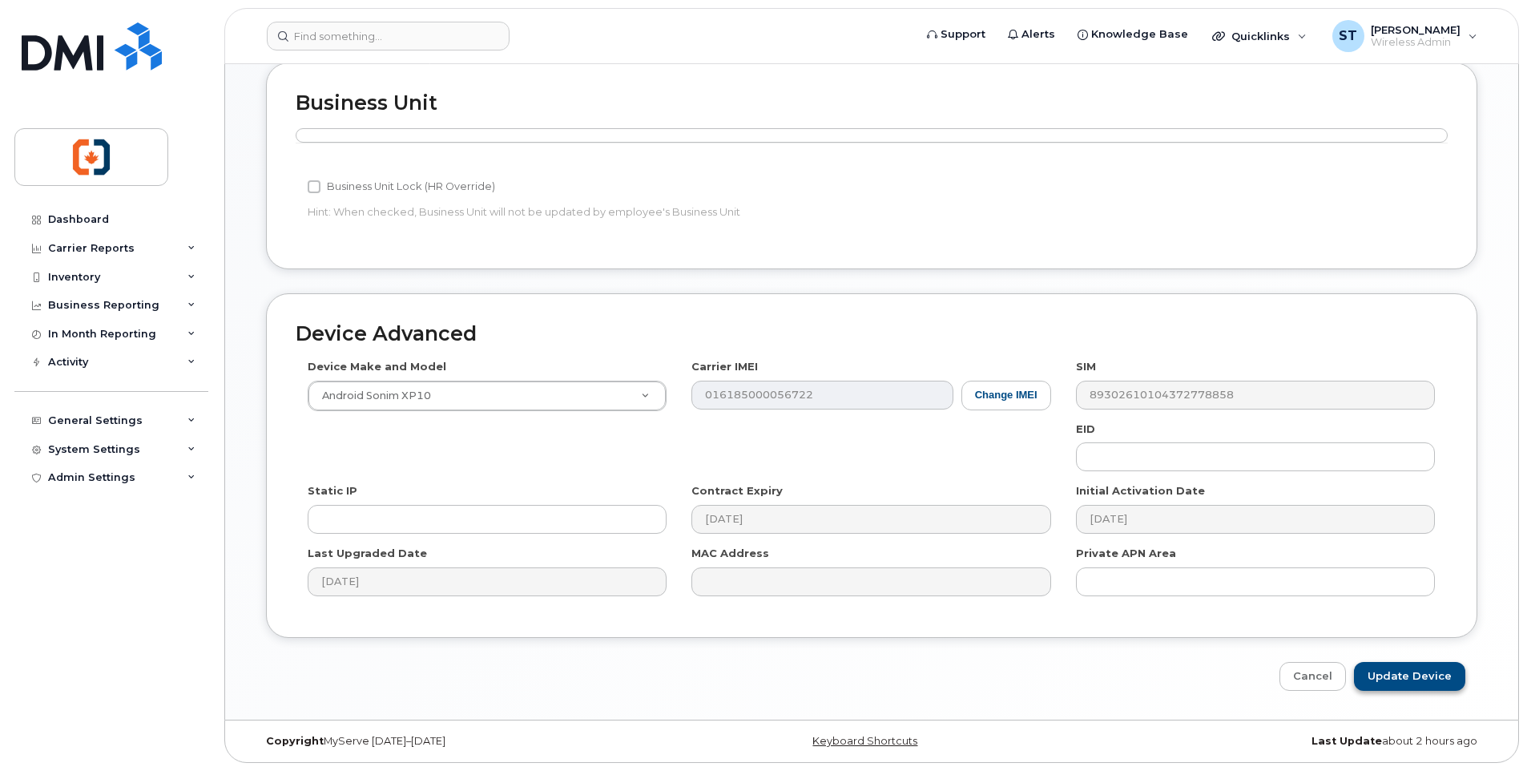
type input "Victoria Spare (S.H.)"
click at [1408, 684] on input "Update Device" at bounding box center [1409, 677] width 111 height 30
type input "Saving..."
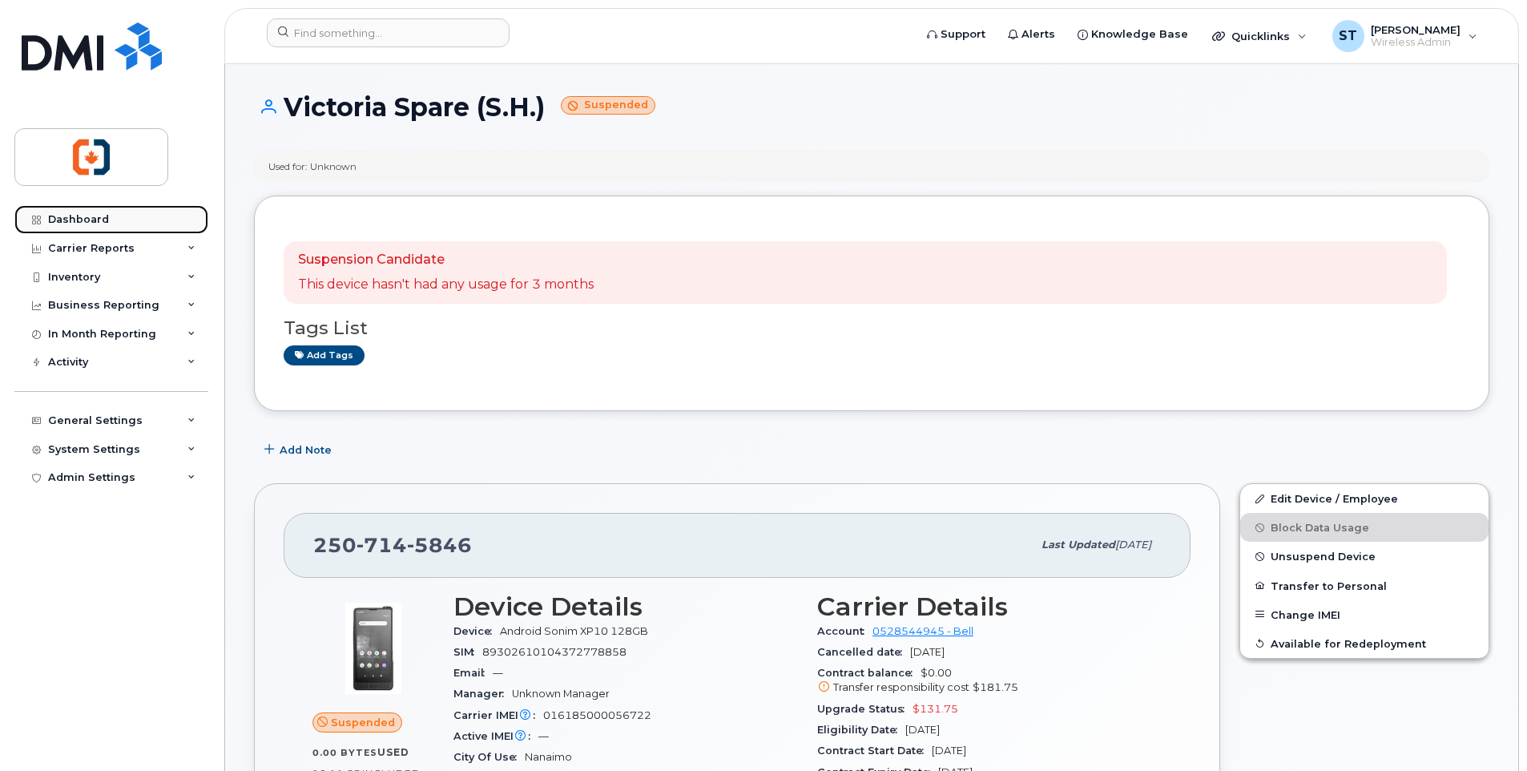
click at [83, 224] on div "Dashboard" at bounding box center [78, 219] width 61 height 13
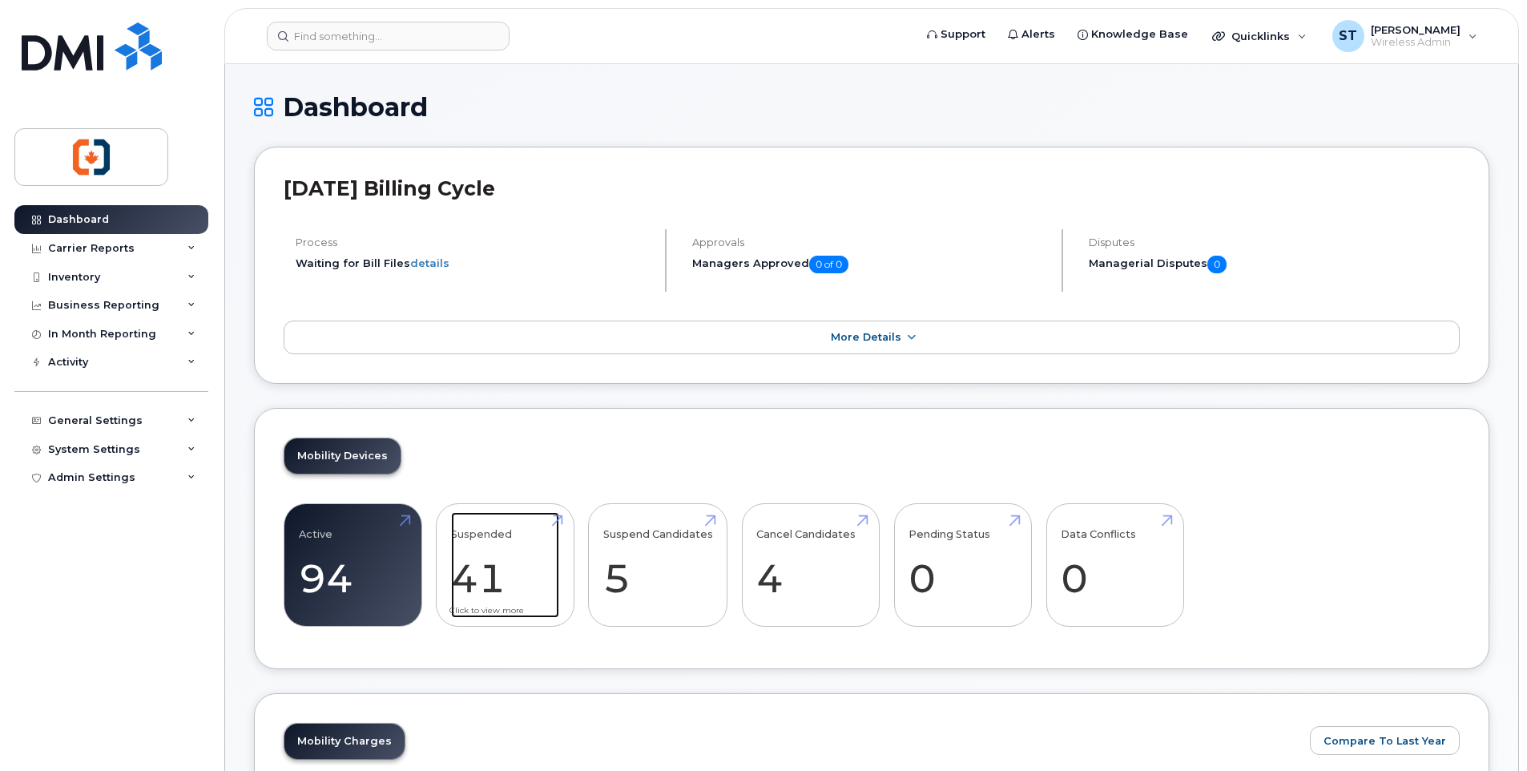
click at [554, 516] on link "Suspended 41" at bounding box center [505, 565] width 108 height 106
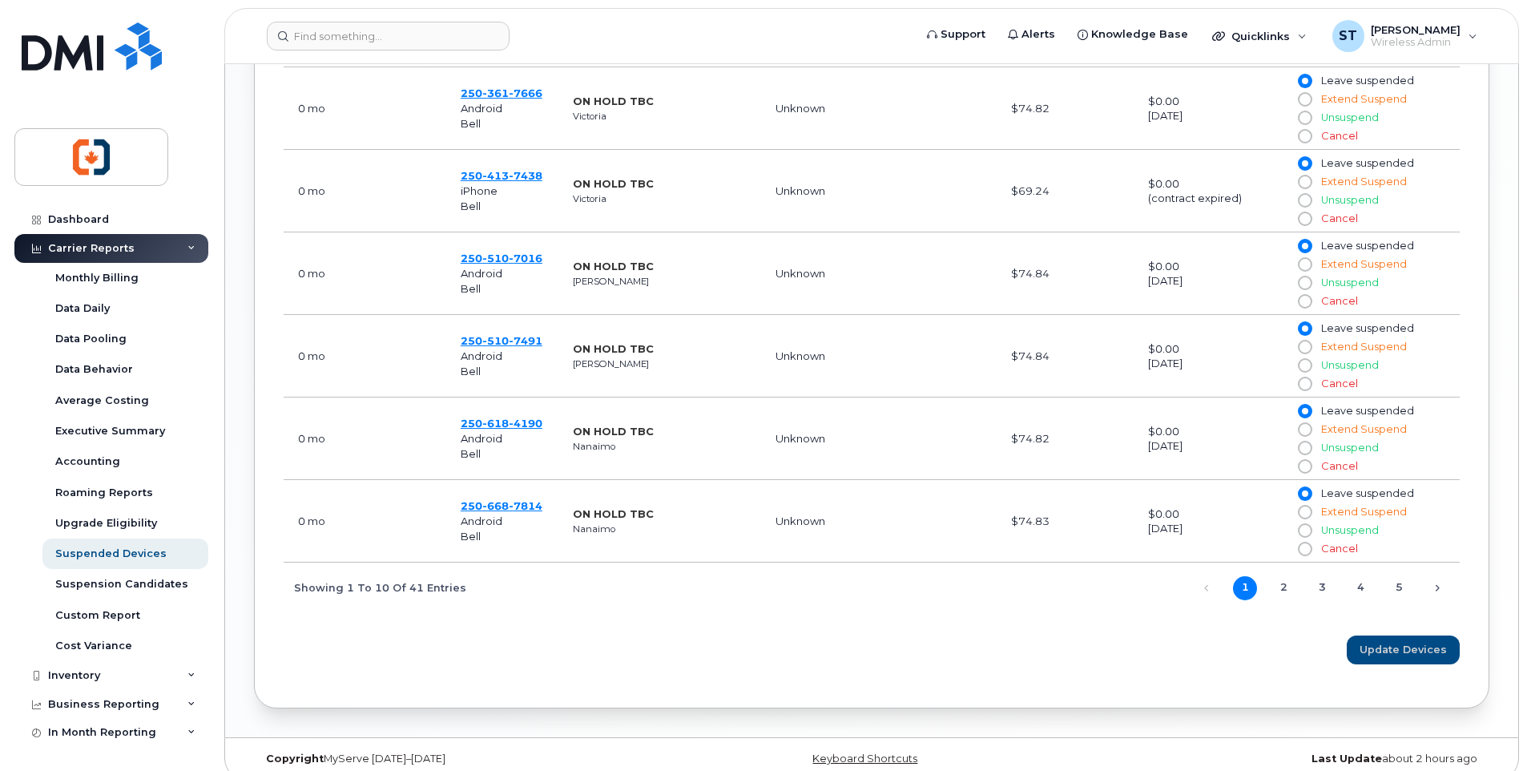
scroll to position [1090, 0]
click at [1436, 576] on link "Next" at bounding box center [1437, 586] width 24 height 24
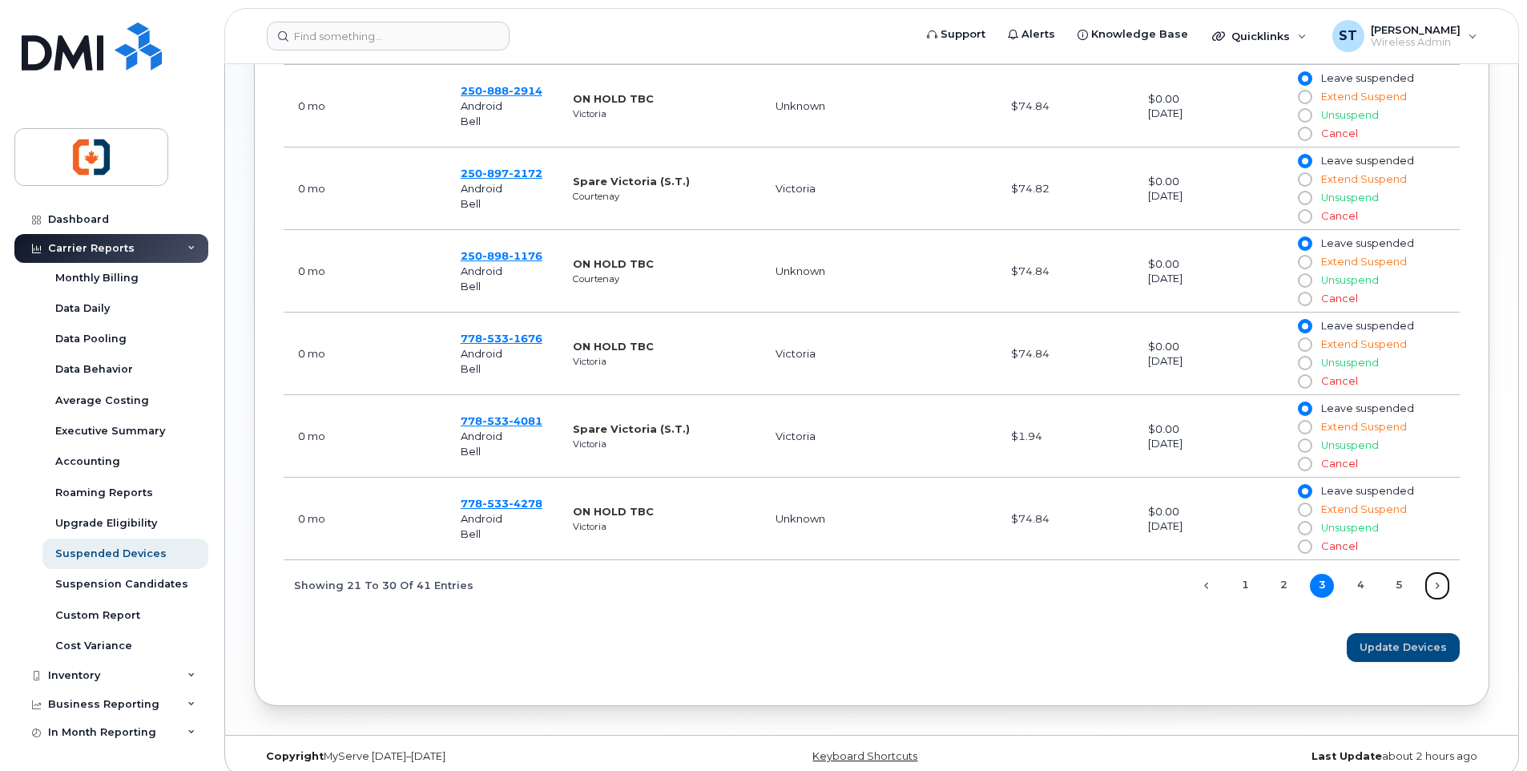
click at [1436, 576] on link "Next" at bounding box center [1437, 586] width 24 height 24
click at [1434, 574] on link "Next" at bounding box center [1437, 586] width 24 height 24
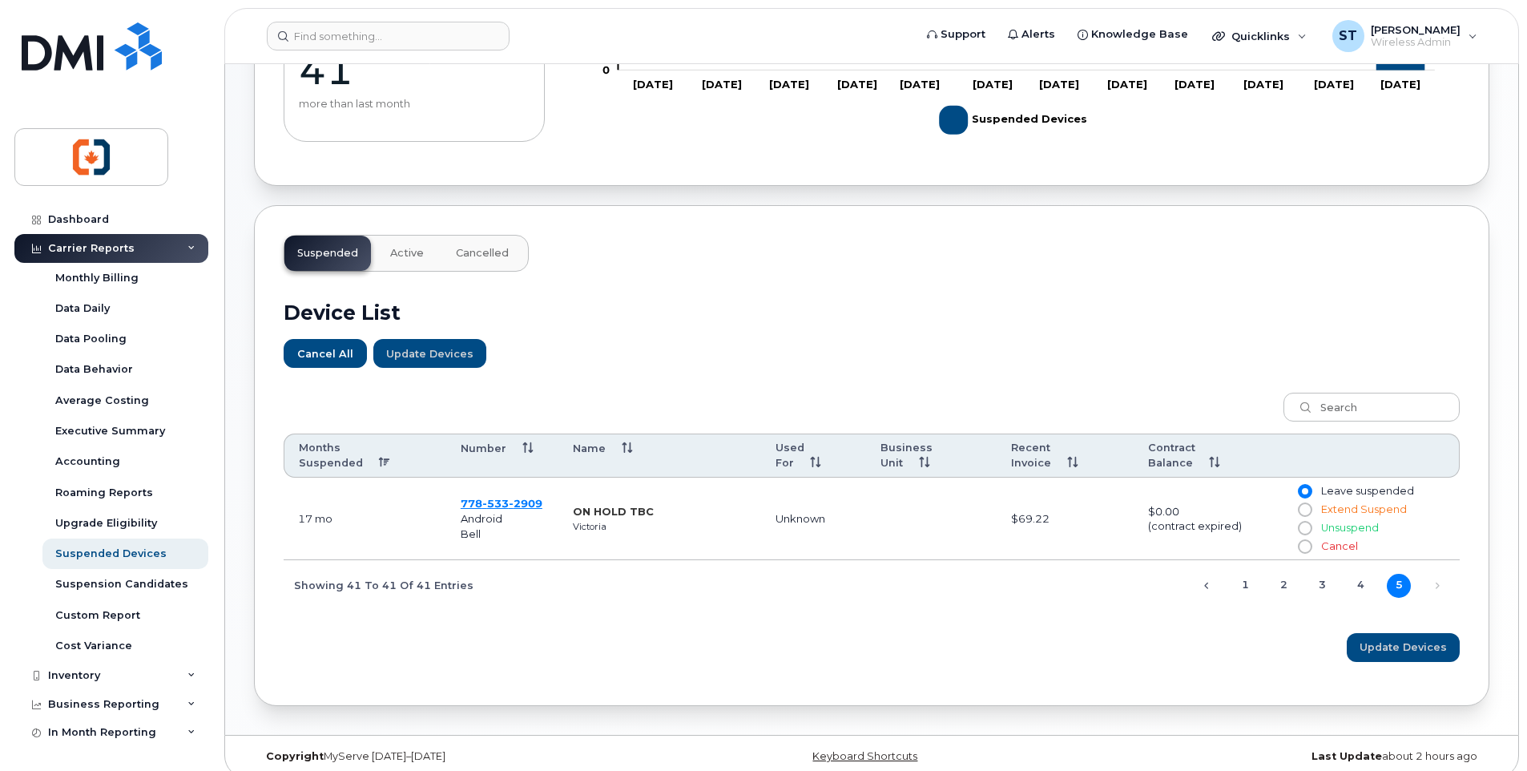
scroll to position [0, 0]
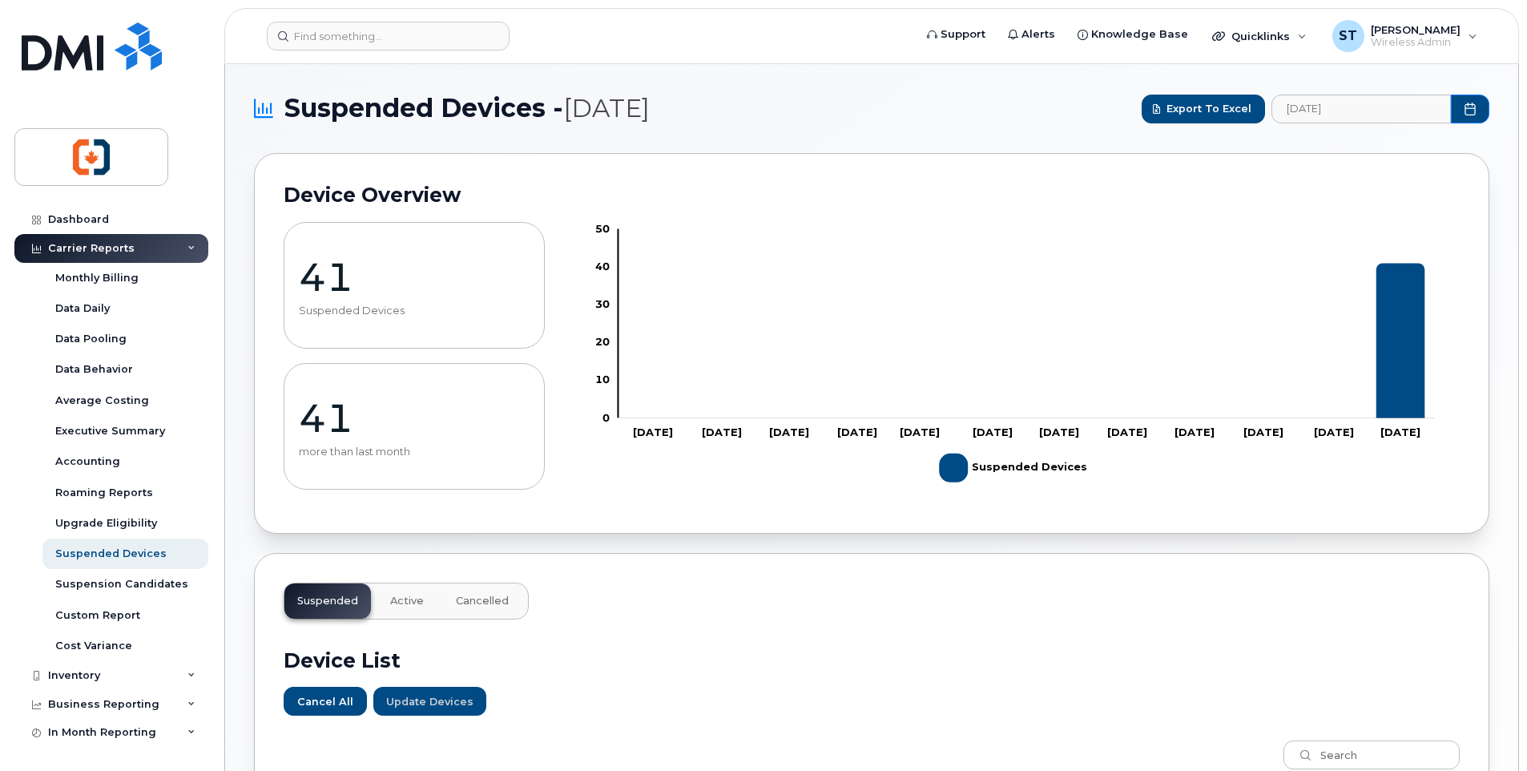
click at [75, 248] on div "Carrier Reports" at bounding box center [91, 248] width 87 height 13
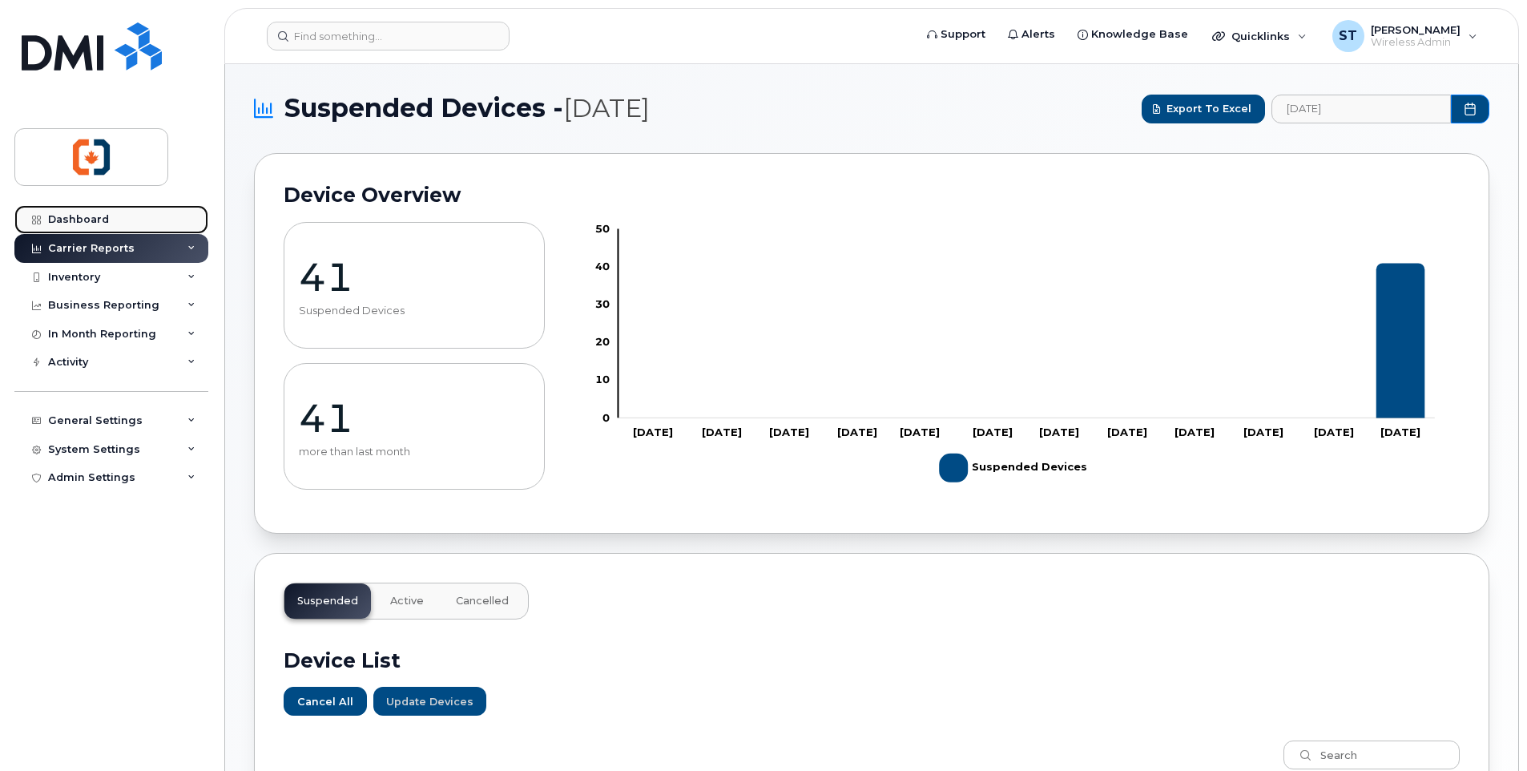
click at [104, 219] on div "Dashboard" at bounding box center [78, 219] width 61 height 13
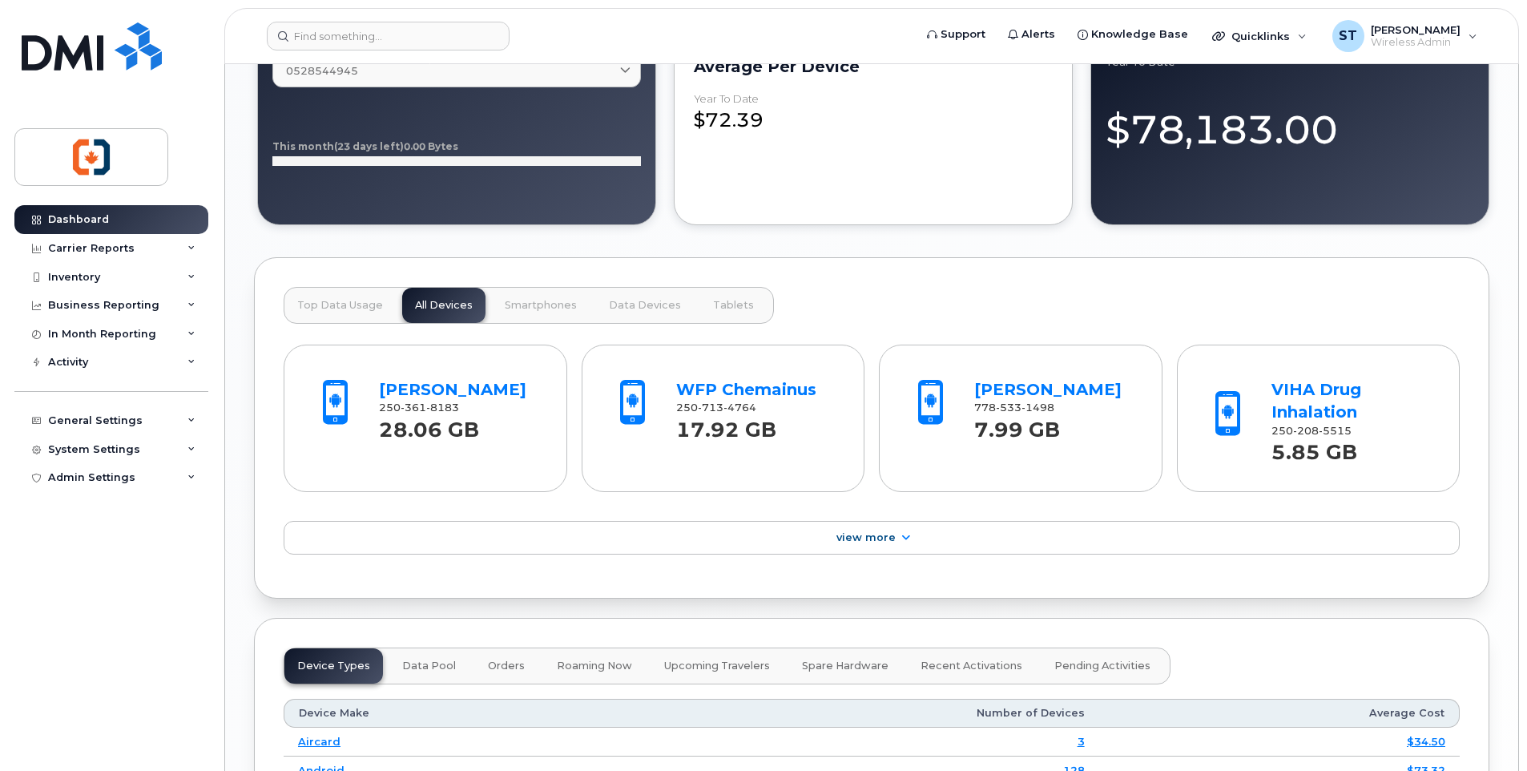
scroll to position [1602, 0]
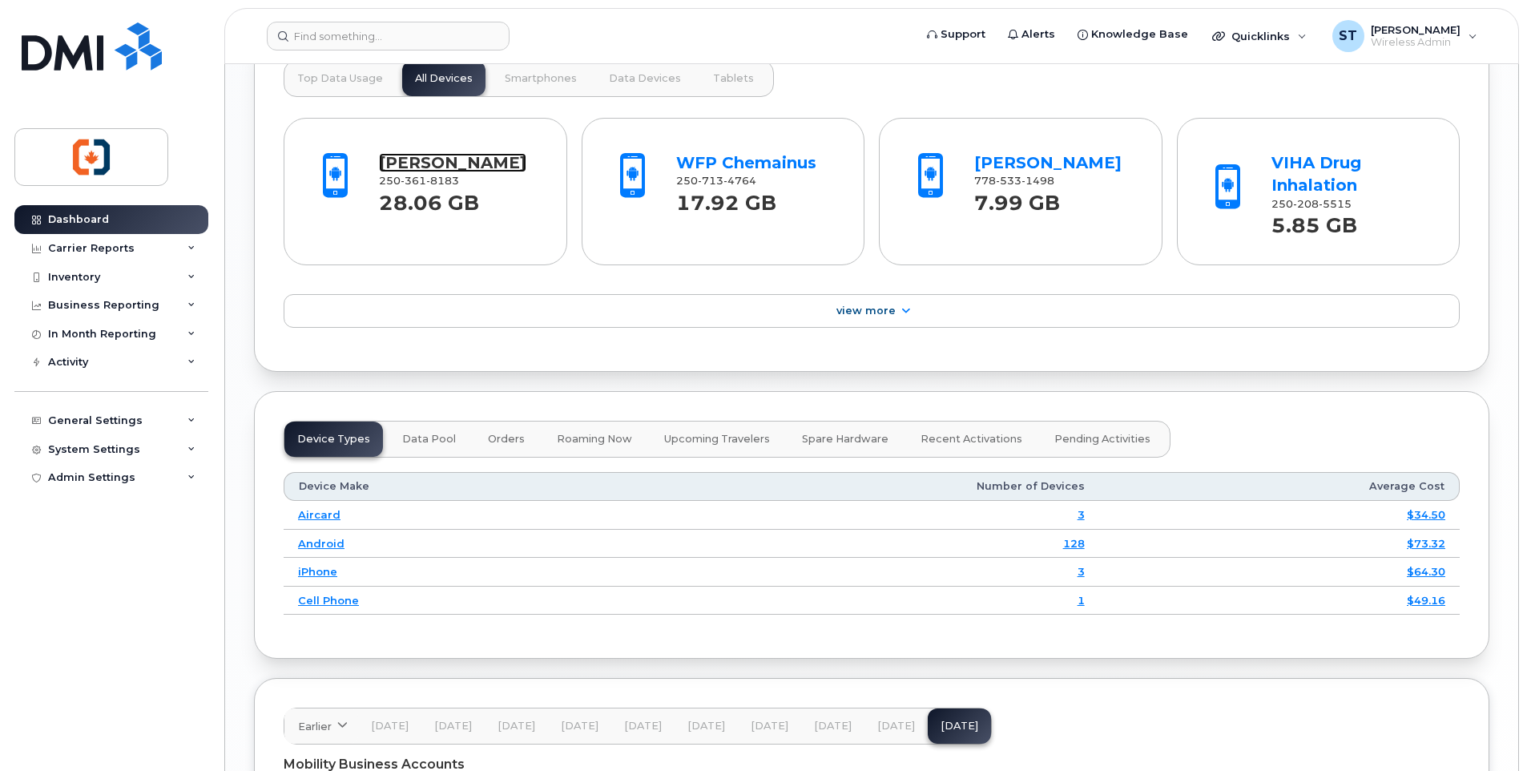
click at [464, 165] on link "Colliers Yates" at bounding box center [452, 162] width 147 height 19
